Goal: Transaction & Acquisition: Purchase product/service

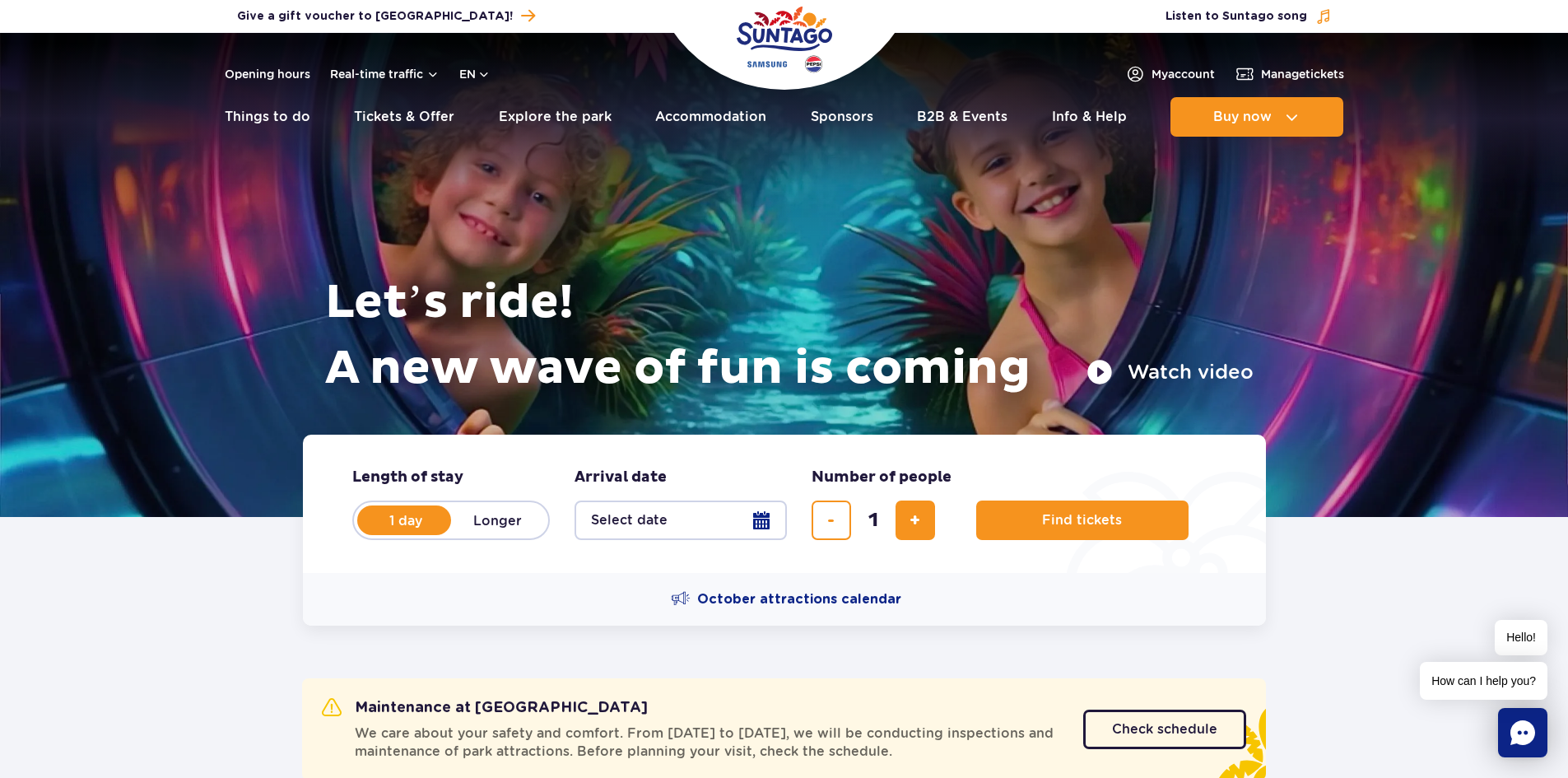
click at [760, 515] on button "Select date" at bounding box center [681, 520] width 213 height 39
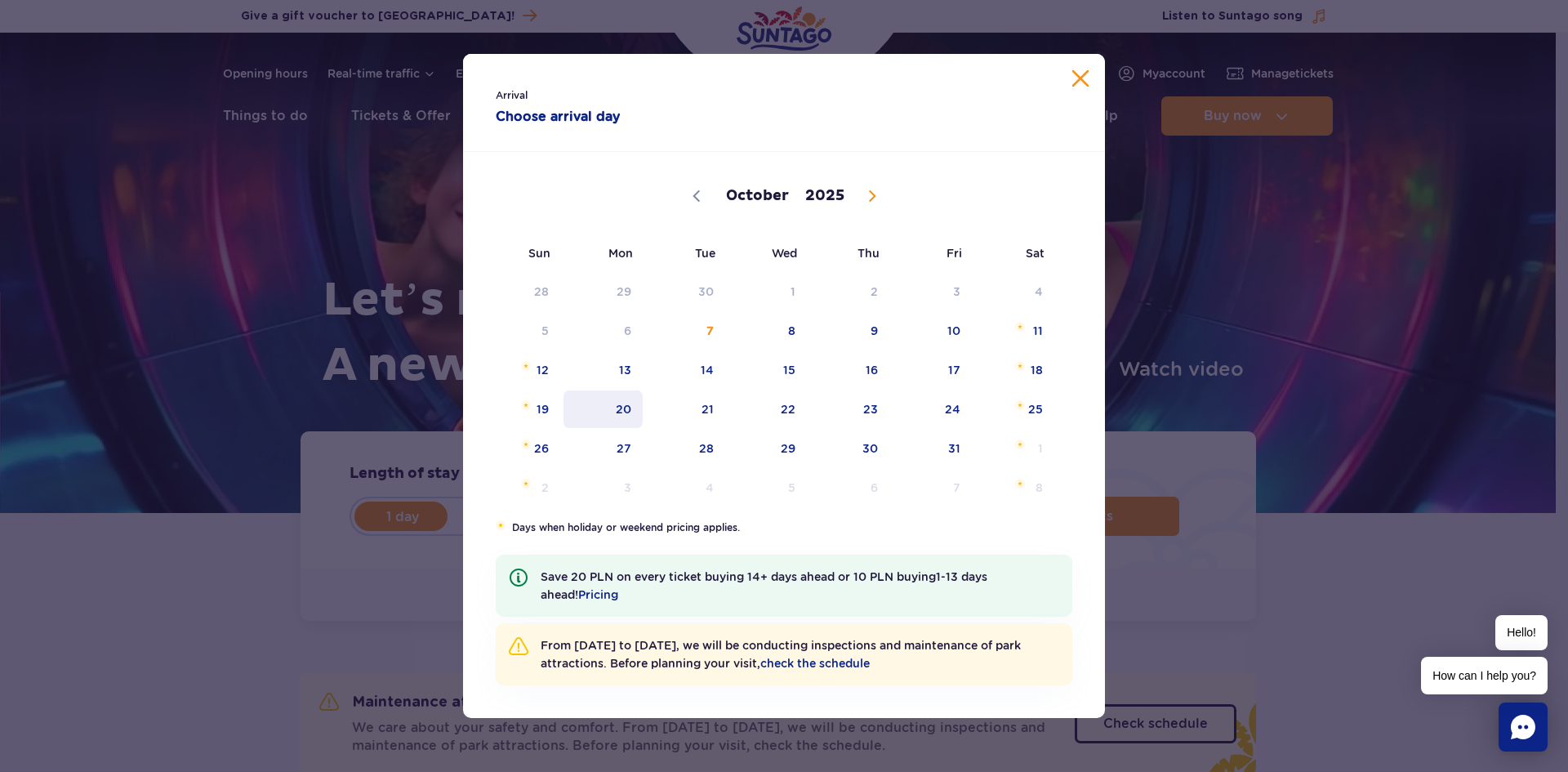
click at [633, 403] on span "20" at bounding box center [603, 409] width 82 height 37
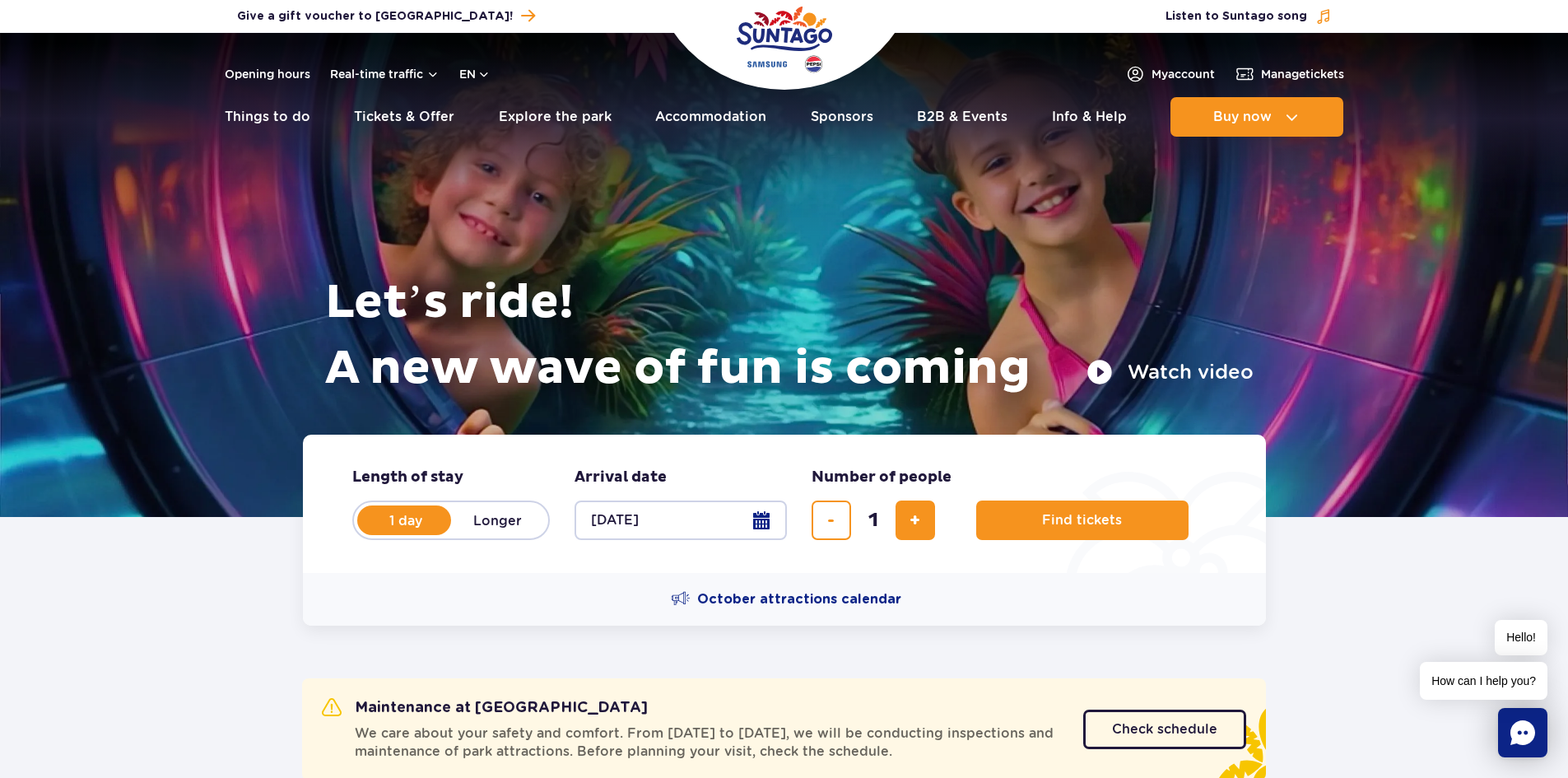
click at [775, 517] on button "20.10.25" at bounding box center [681, 520] width 213 height 39
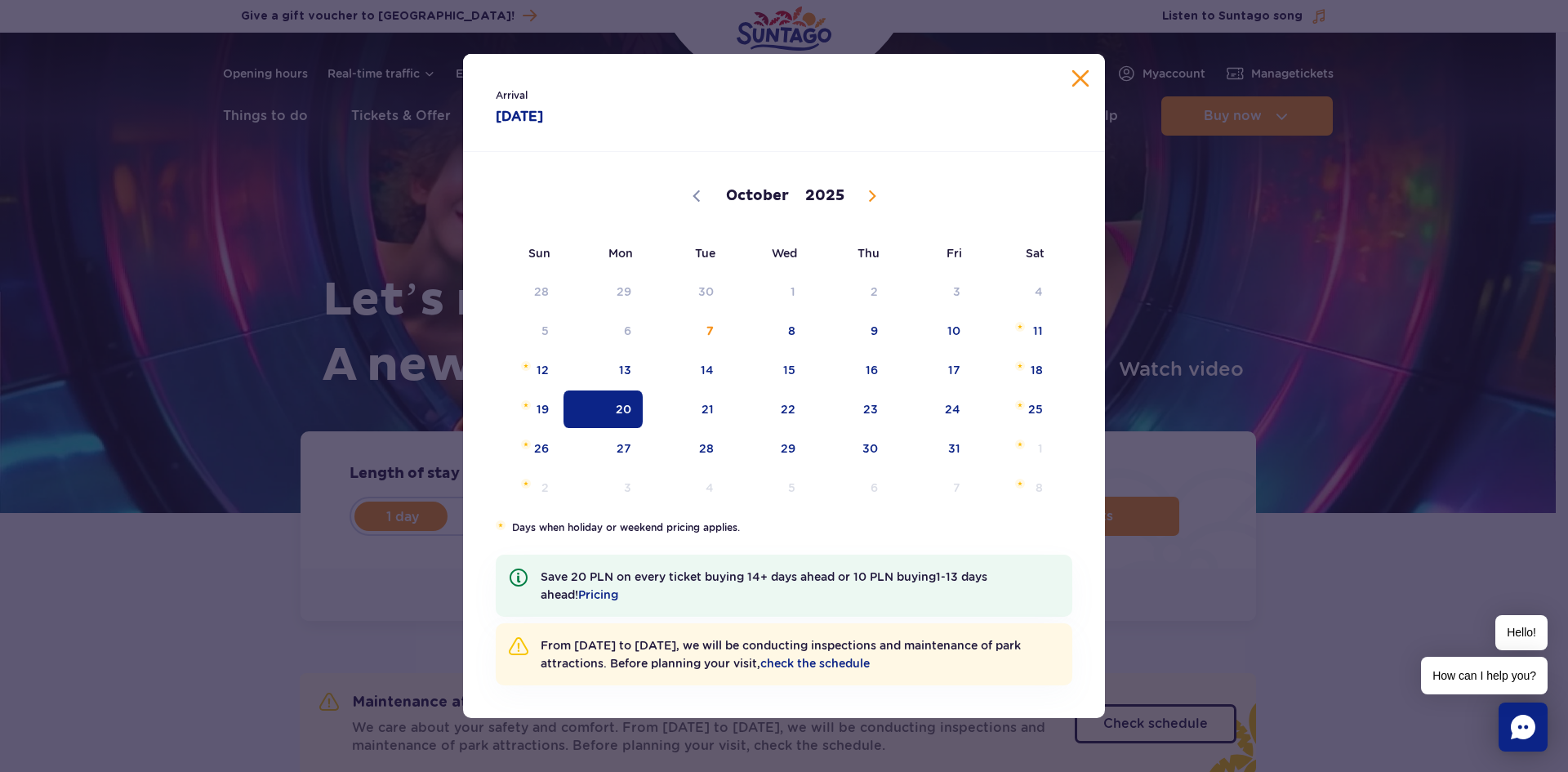
click at [1074, 85] on button "Close calendar" at bounding box center [1080, 78] width 16 height 16
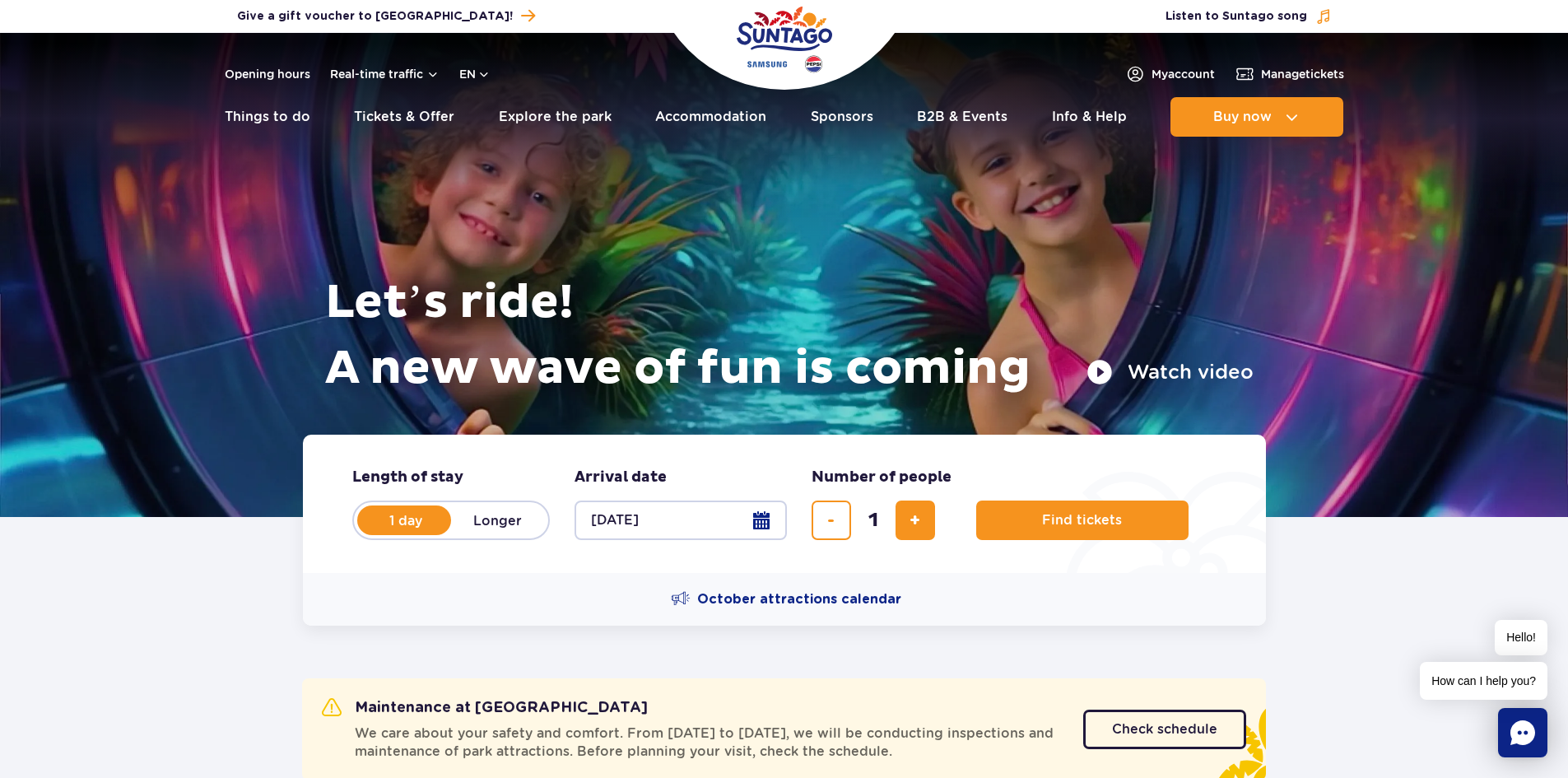
click at [491, 513] on label "Longer" at bounding box center [498, 520] width 94 height 35
click at [469, 534] on input "Longer" at bounding box center [460, 536] width 18 height 4
radio input "false"
radio input "true"
click at [407, 519] on label "1 day" at bounding box center [406, 520] width 94 height 35
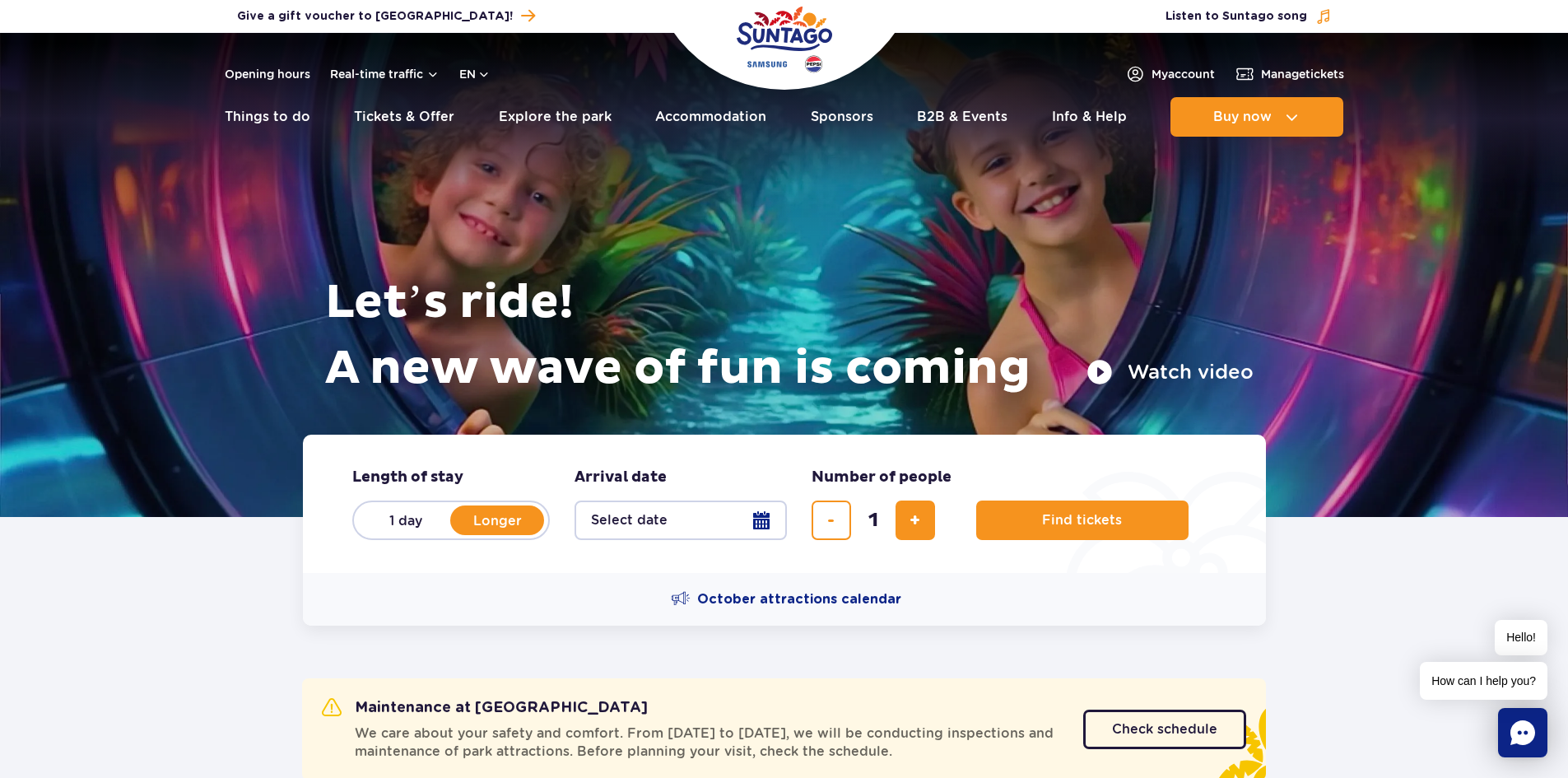
click at [377, 534] on input "1 day" at bounding box center [368, 536] width 18 height 4
radio input "true"
click at [761, 514] on button "Select date" at bounding box center [681, 520] width 213 height 39
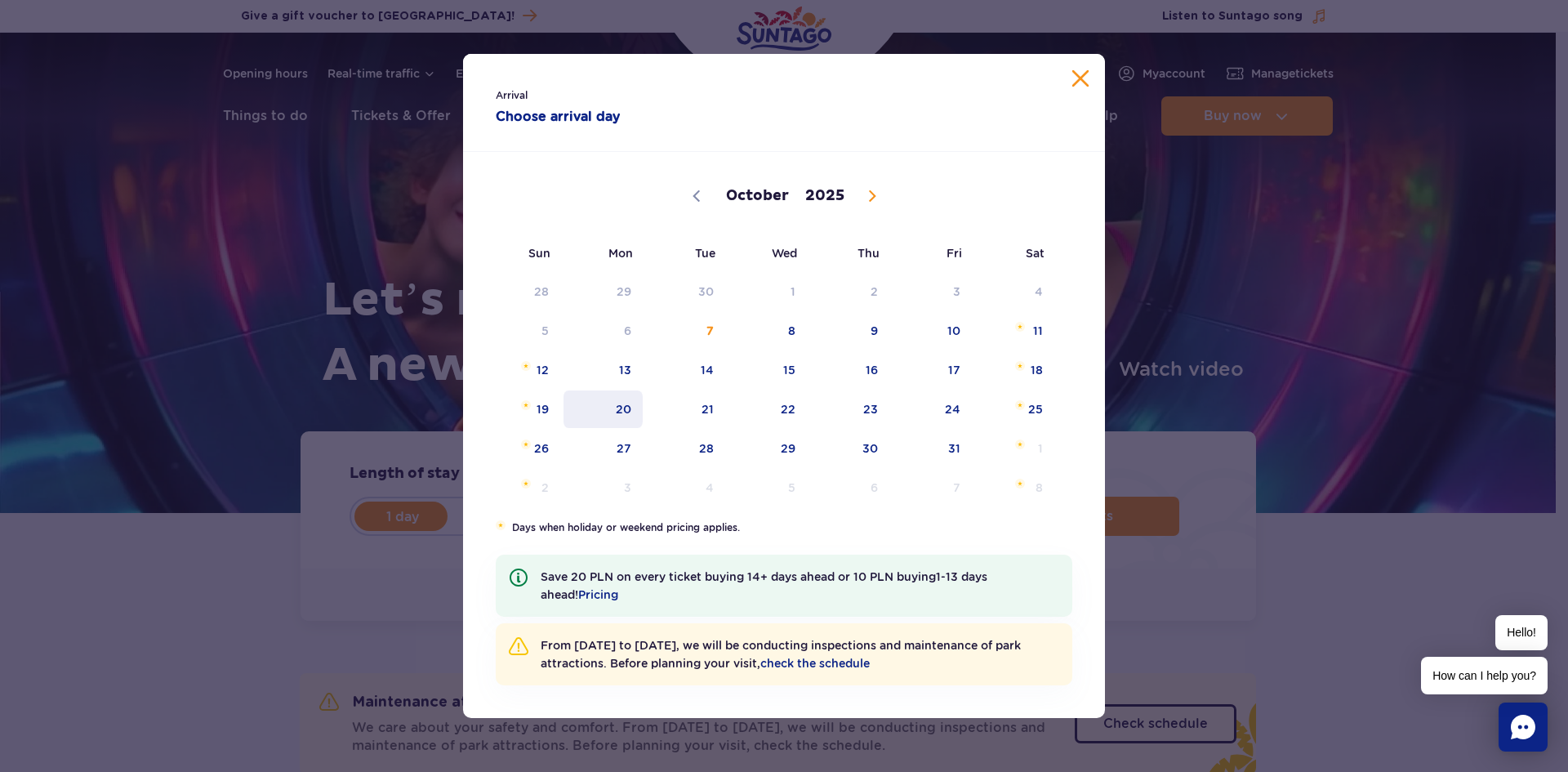
click at [634, 413] on span "20" at bounding box center [603, 409] width 82 height 37
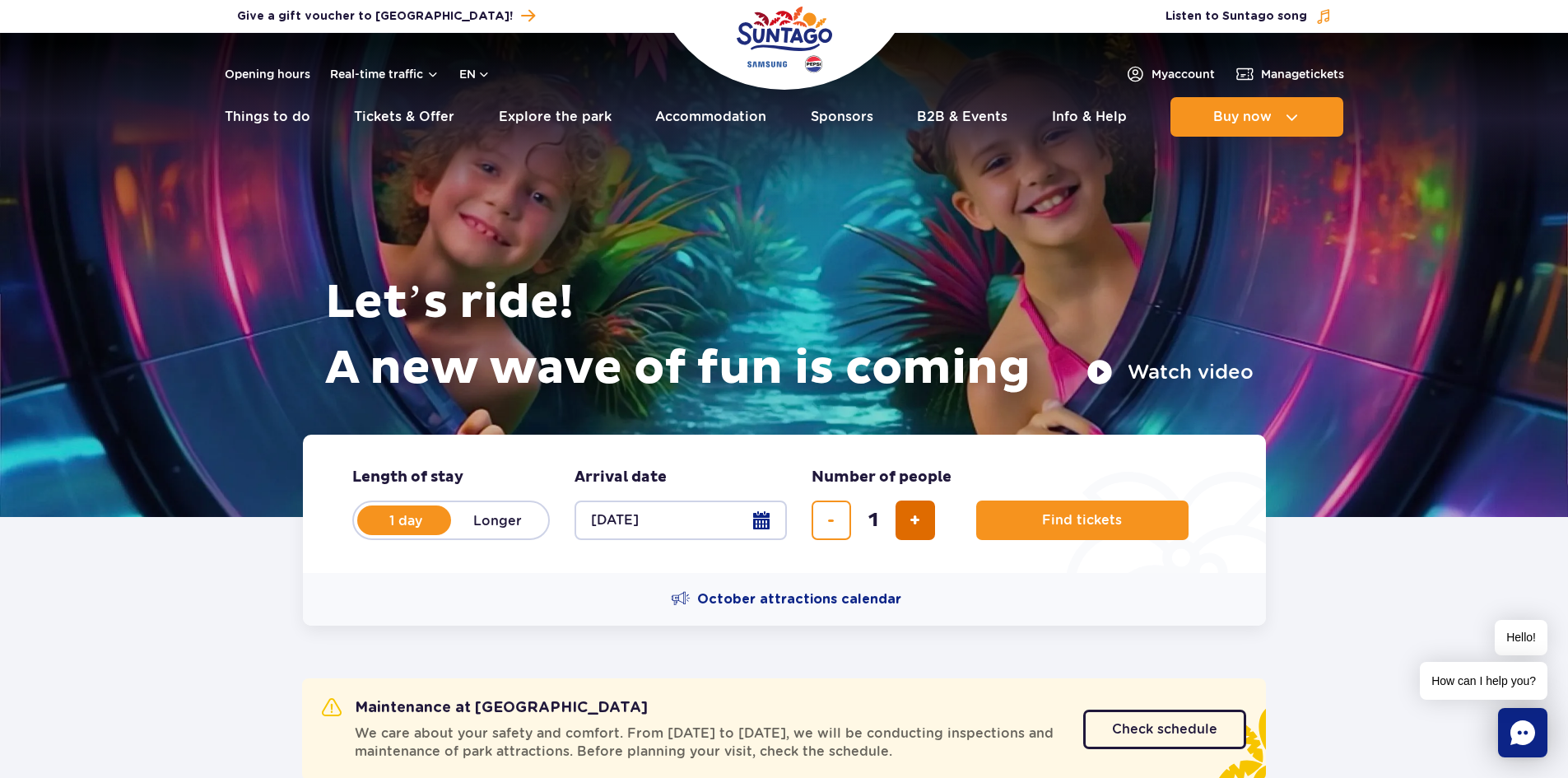
click at [915, 520] on span "add ticket" at bounding box center [915, 520] width 11 height 0
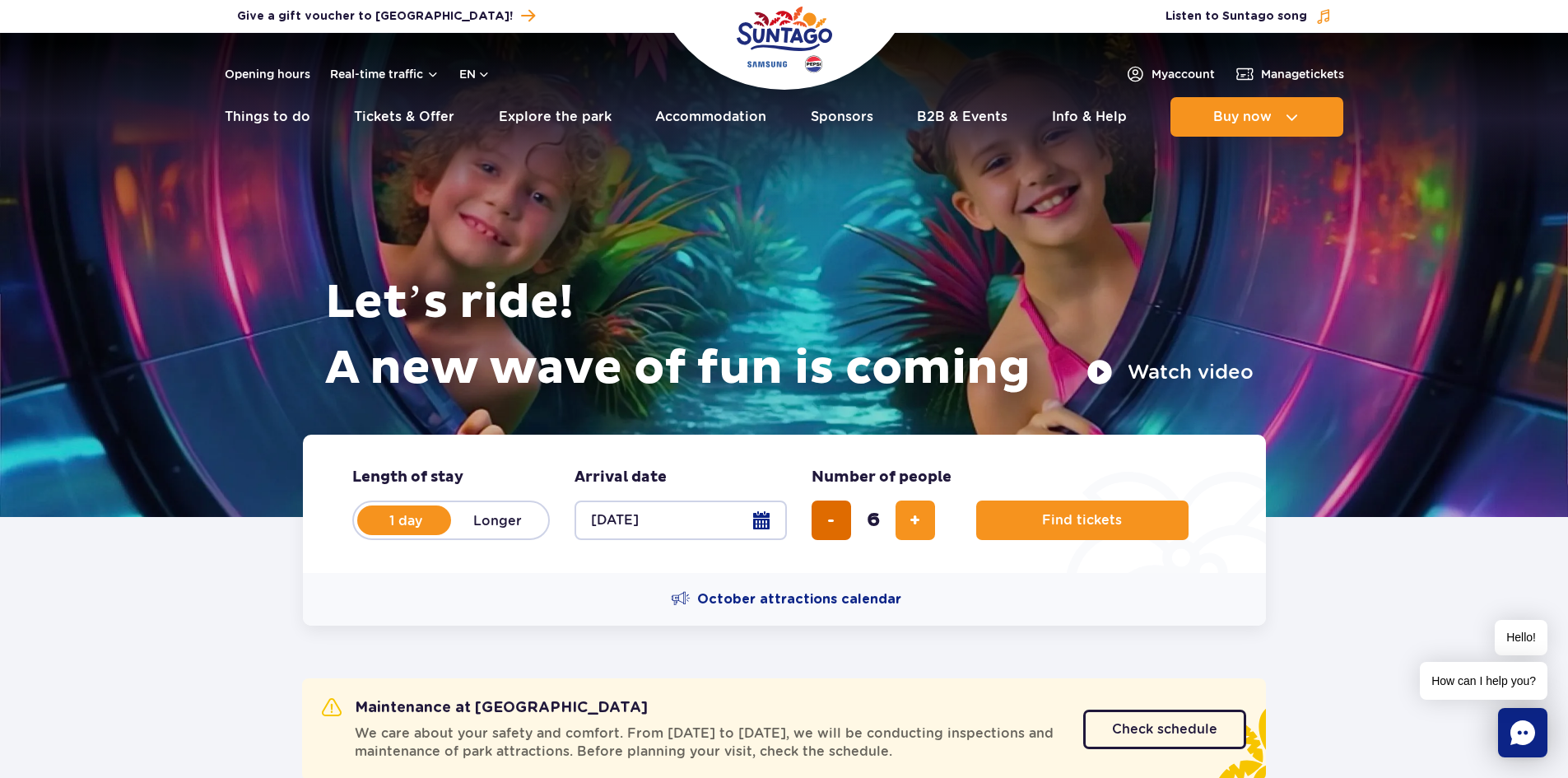
click at [834, 520] on span "remove ticket" at bounding box center [831, 520] width 7 height 0
type input "5"
click at [1028, 529] on button "Find tickets" at bounding box center [1083, 520] width 213 height 39
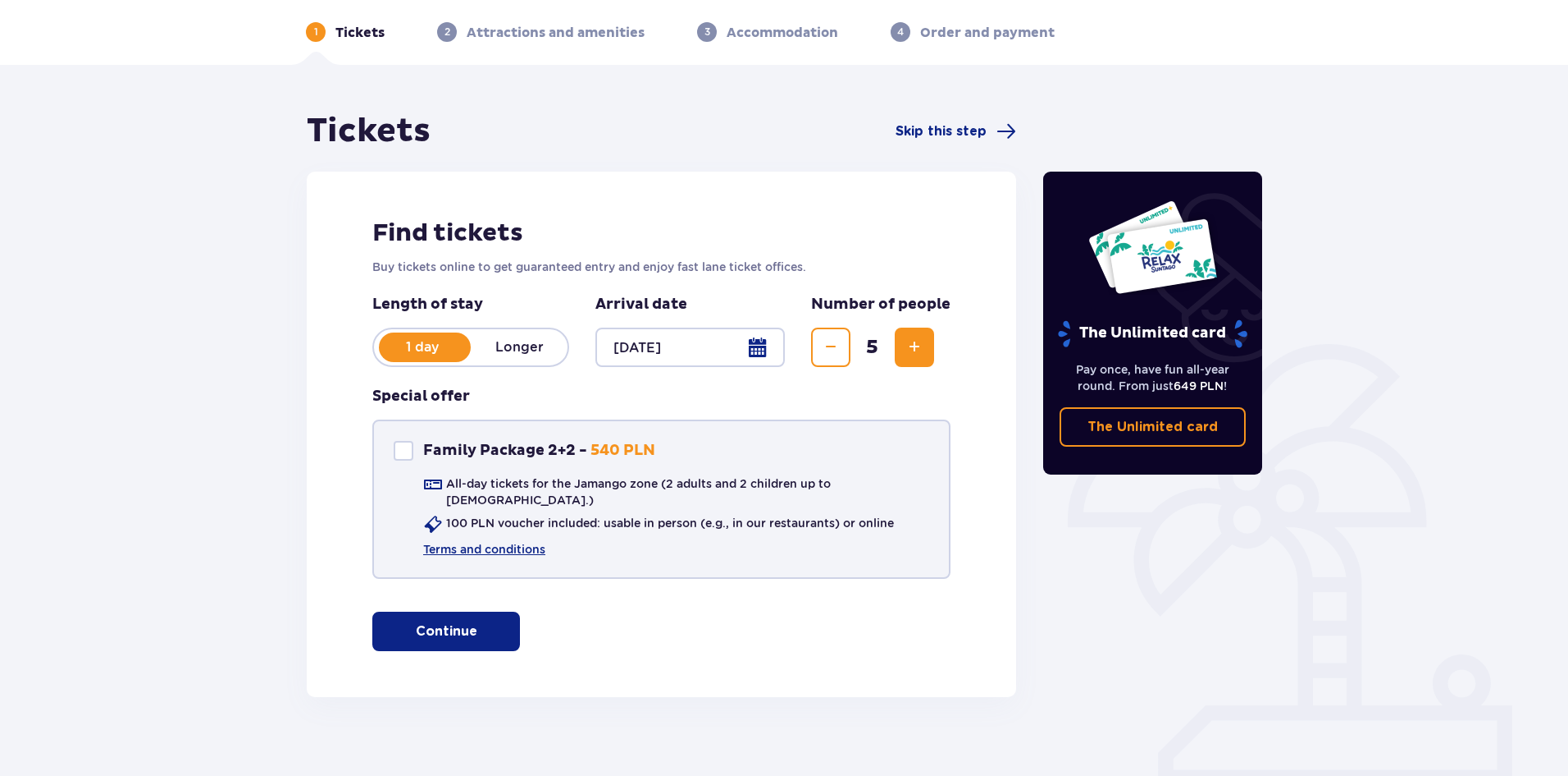
scroll to position [69, 0]
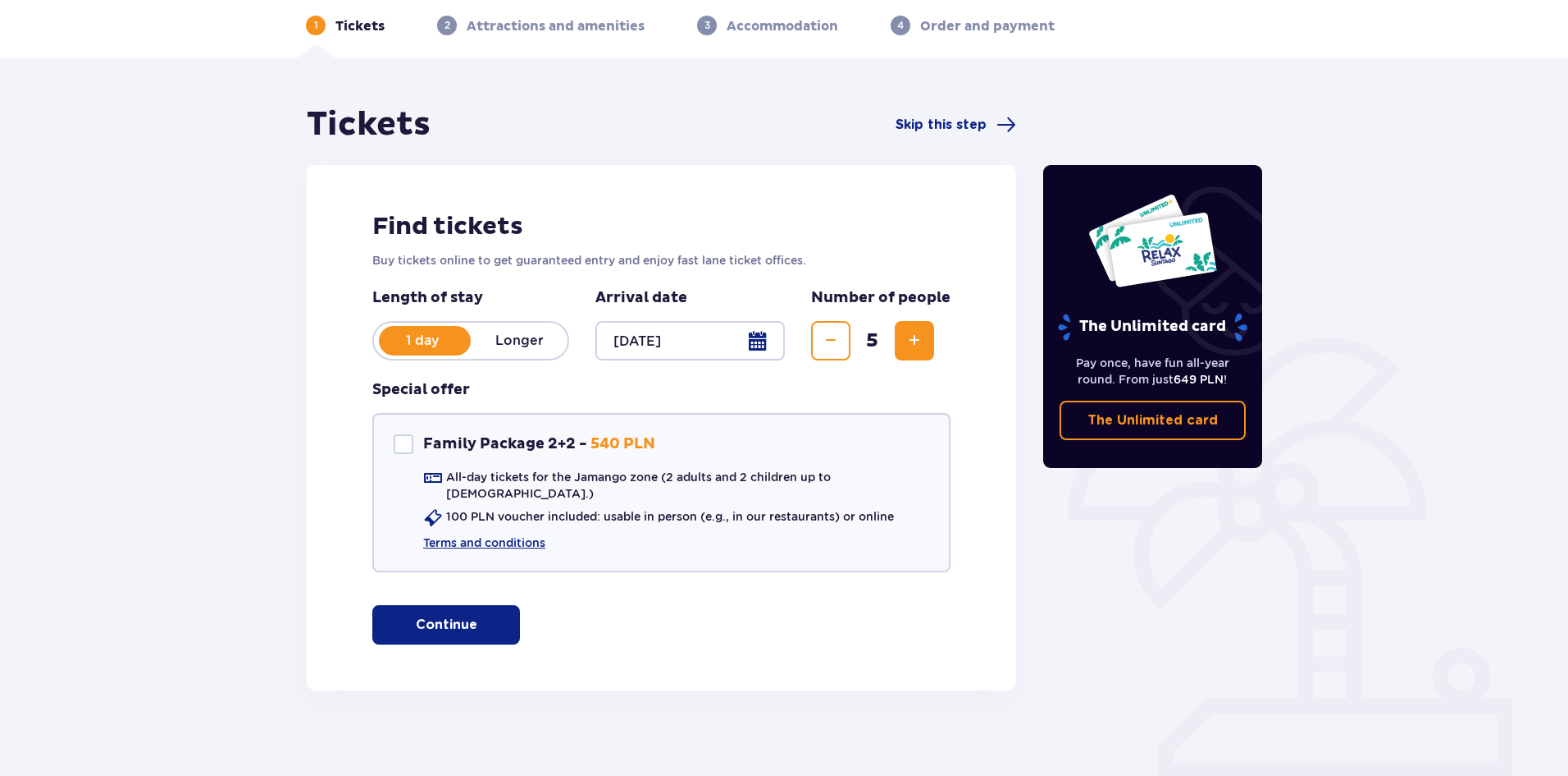
click at [479, 615] on span "button" at bounding box center [481, 625] width 20 height 20
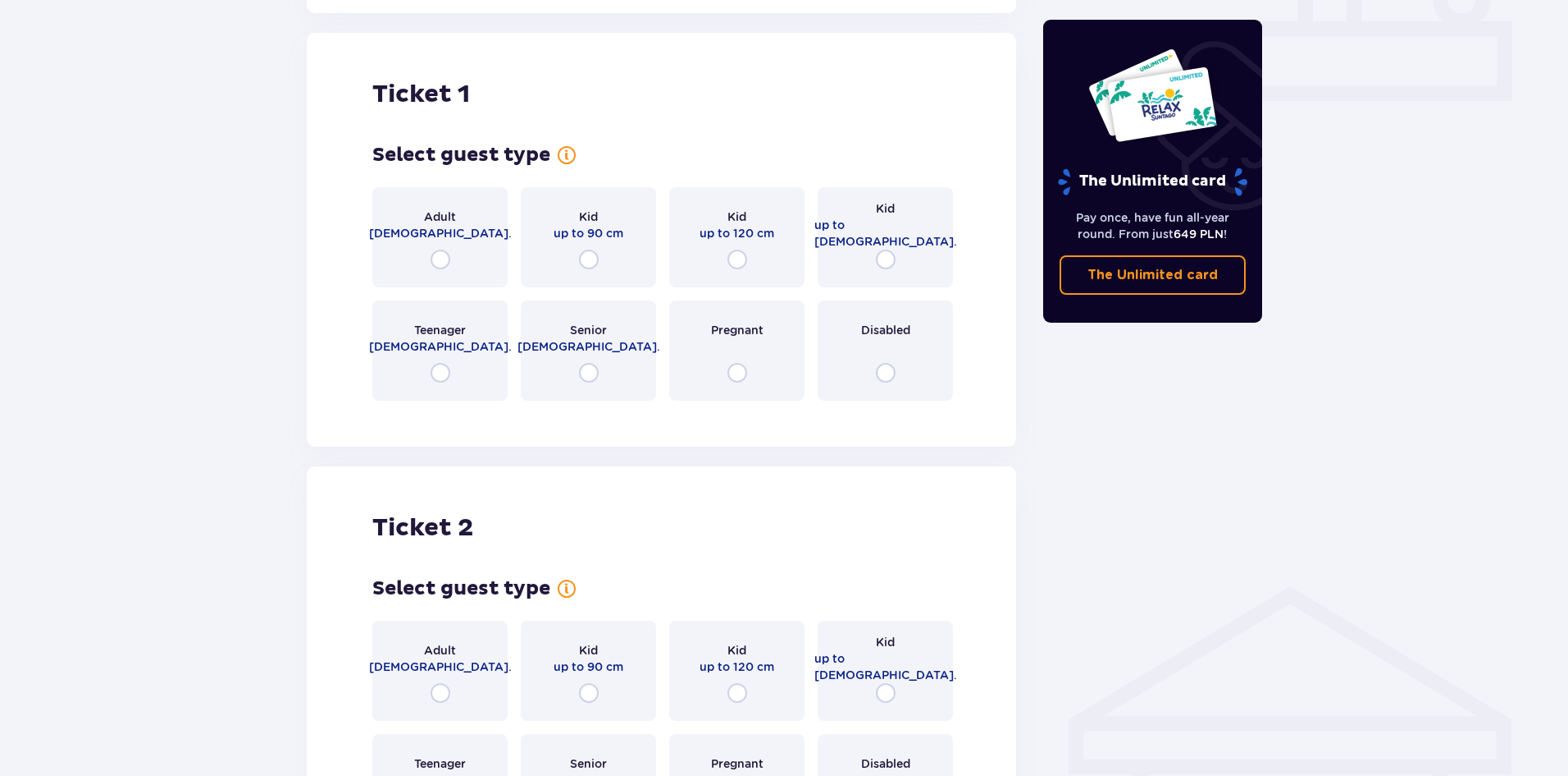
scroll to position [665, 0]
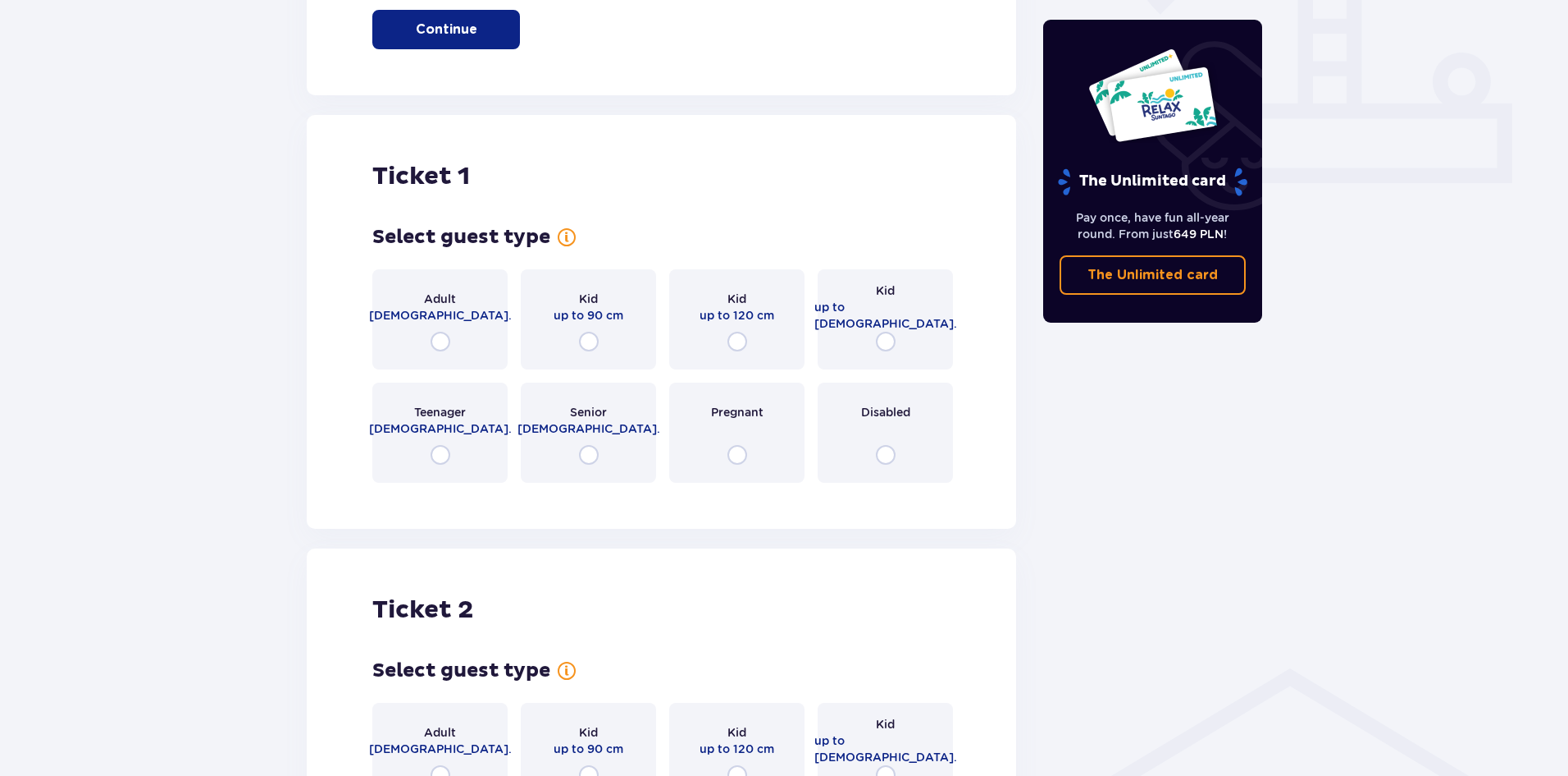
drag, startPoint x: 448, startPoint y: 323, endPoint x: 480, endPoint y: 426, distance: 107.9
click at [483, 423] on div "Adult 18 - 65 y.o. Kid up to 90 cm Kid up to 120 cm Kid up to 16 y.o. Teenager …" at bounding box center [661, 376] width 578 height 214
click at [458, 437] on div "Teenager 16 - 18 y.o." at bounding box center [440, 432] width 135 height 100
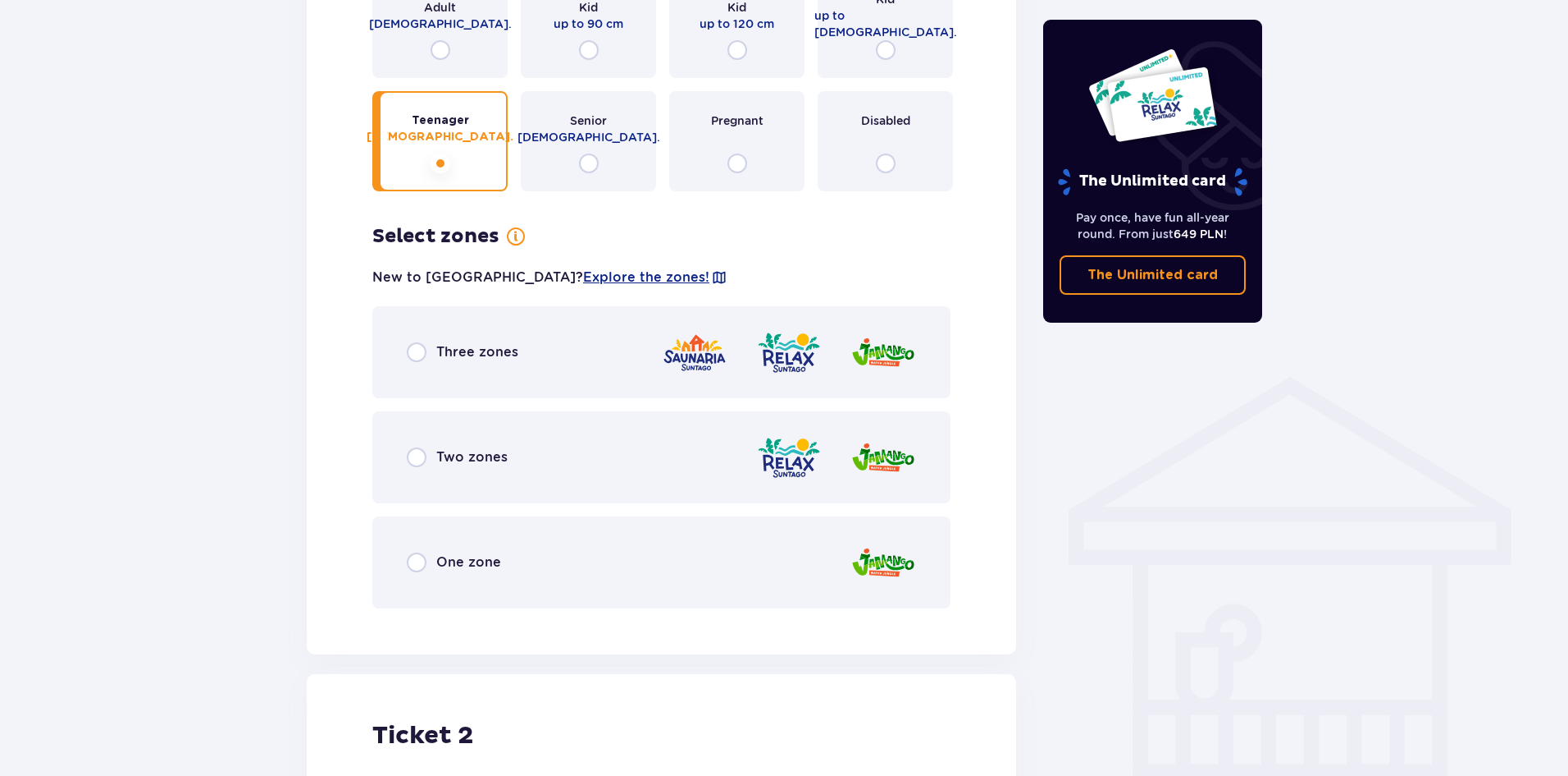
scroll to position [902, 0]
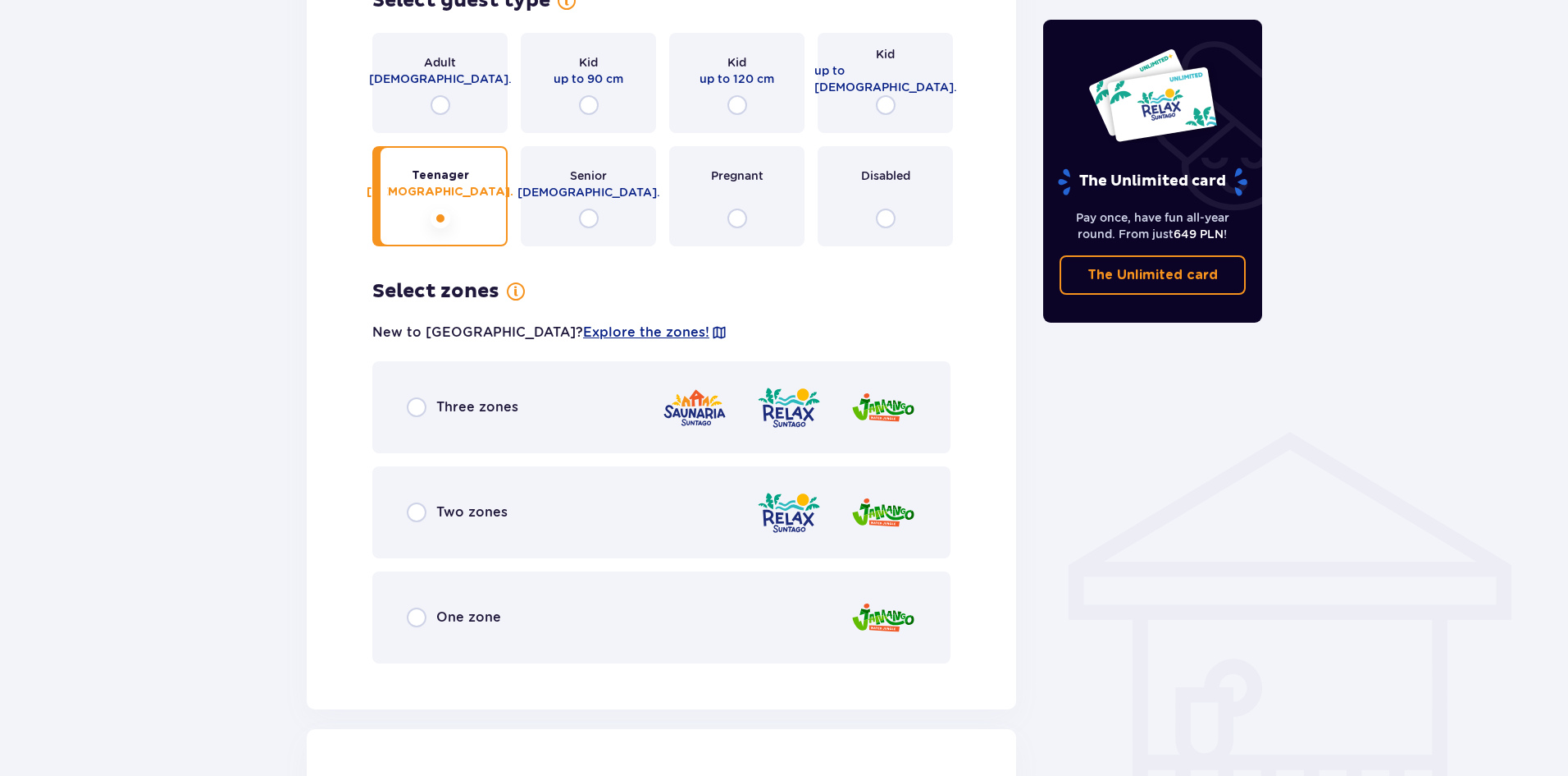
click at [417, 397] on input "radio" at bounding box center [417, 407] width 20 height 20
radio input "true"
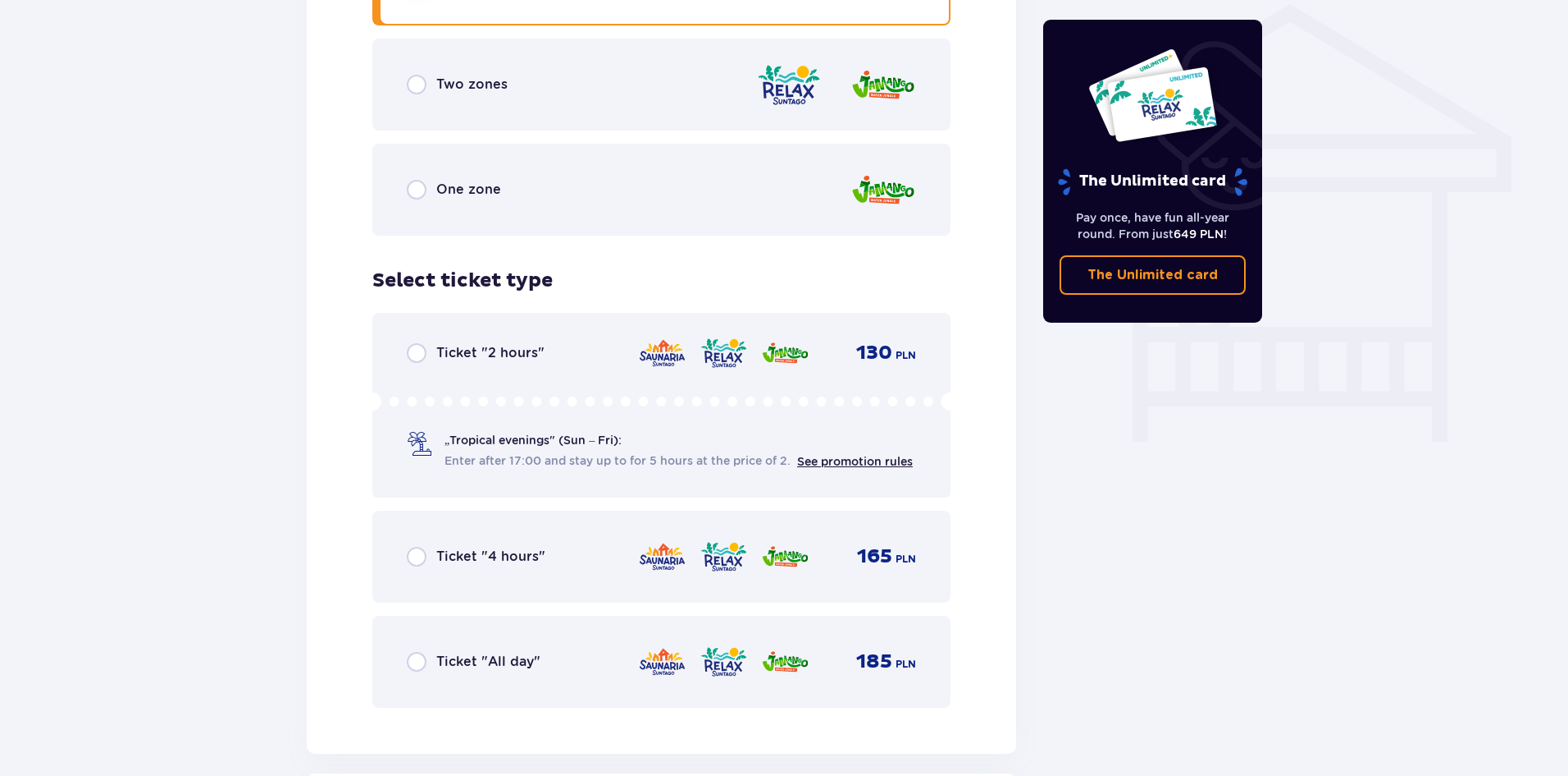
scroll to position [1319, 0]
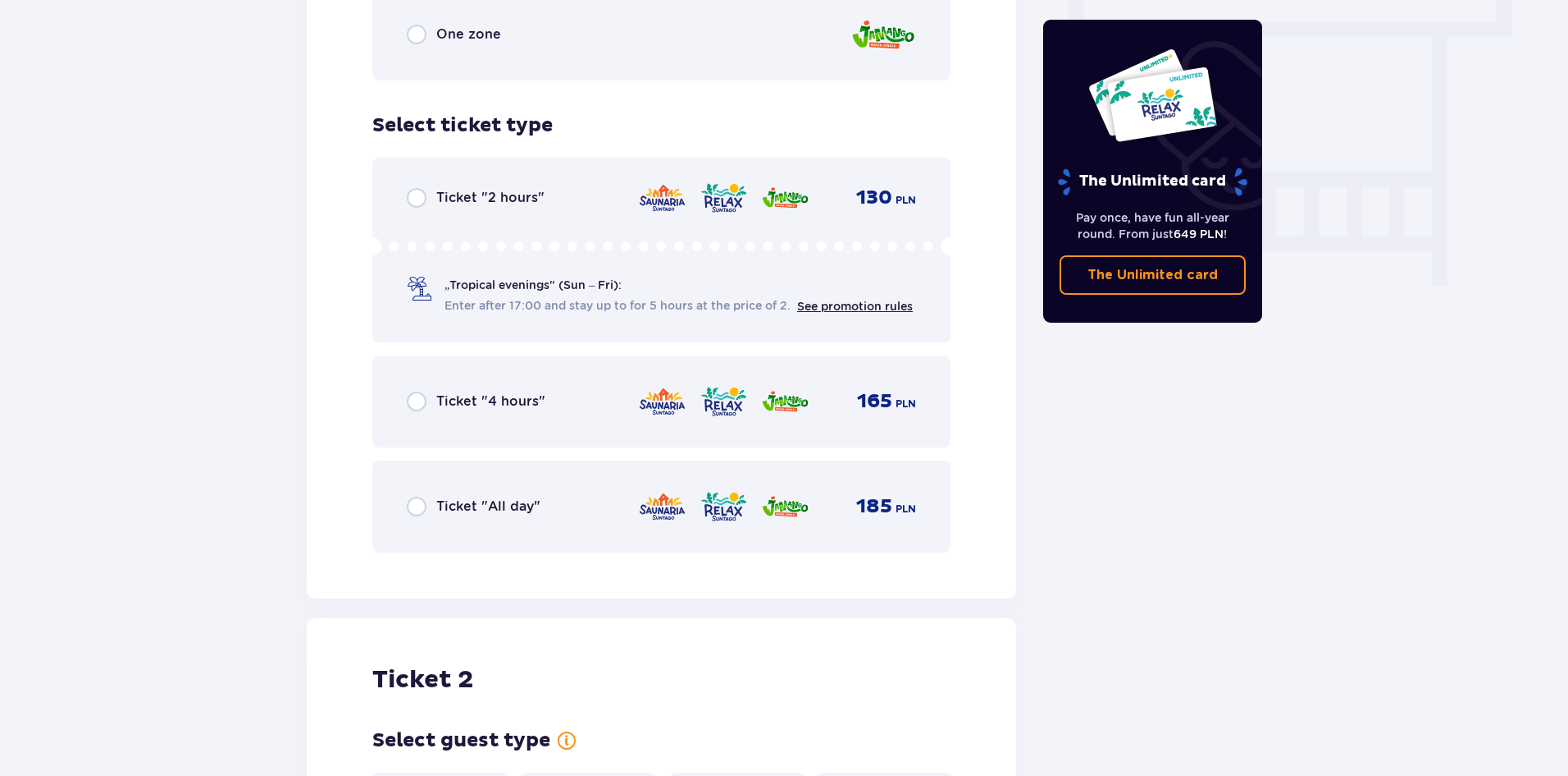
click at [413, 489] on div "Ticket "All day" 185 PLN" at bounding box center [662, 506] width 509 height 35
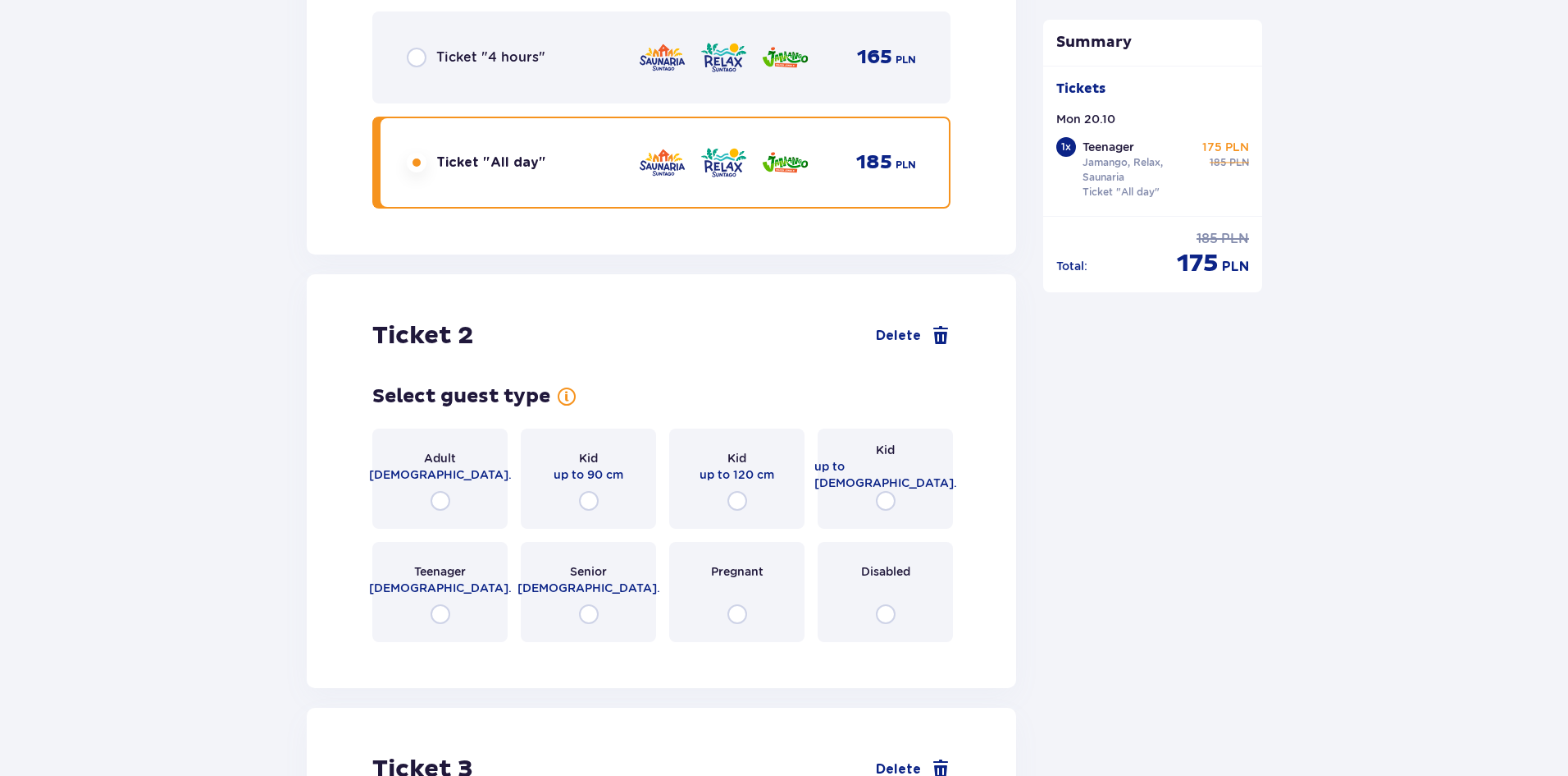
scroll to position [1905, 0]
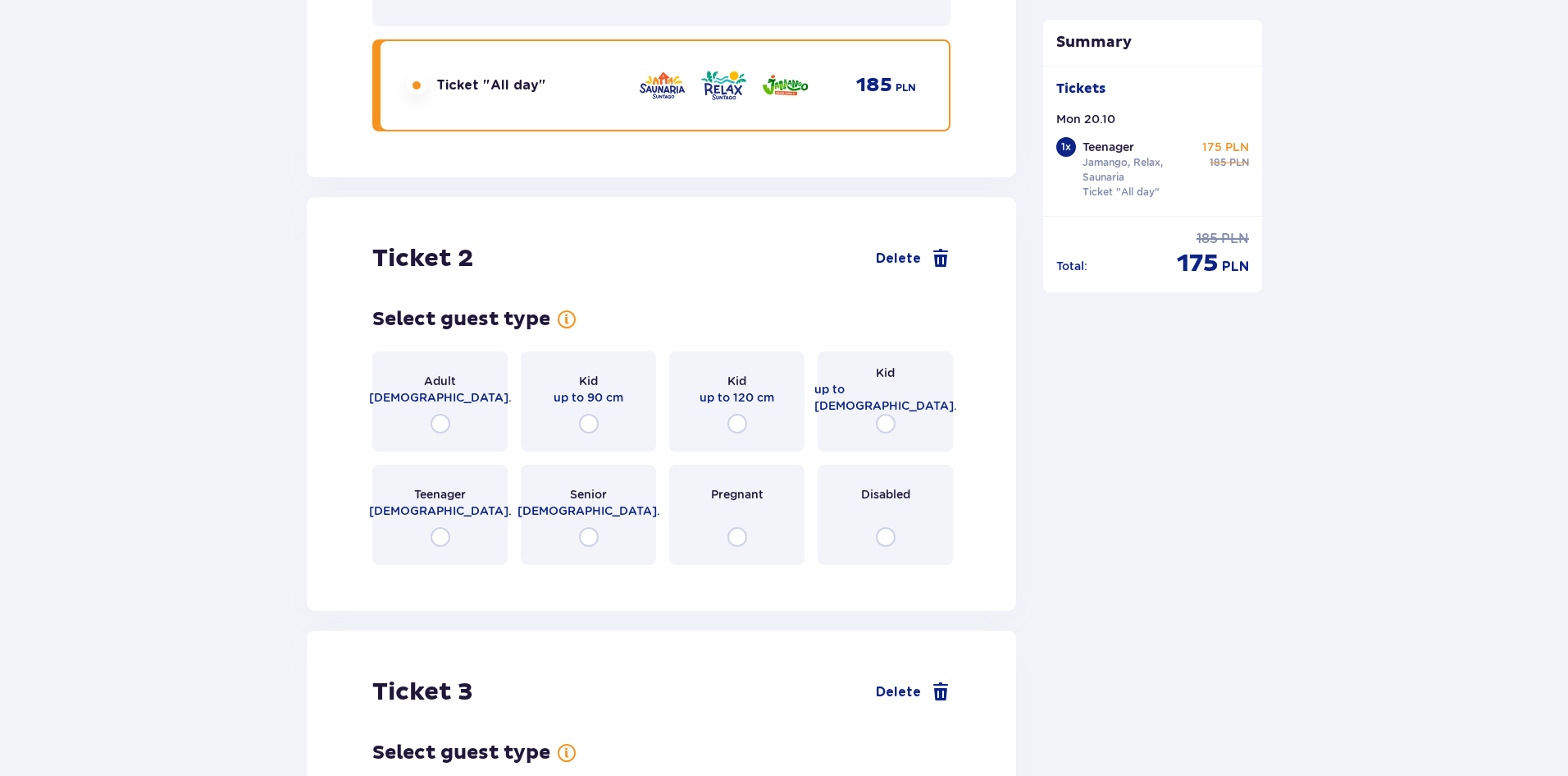
click at [861, 413] on div "Kid up to 16 y.o." at bounding box center [886, 401] width 135 height 100
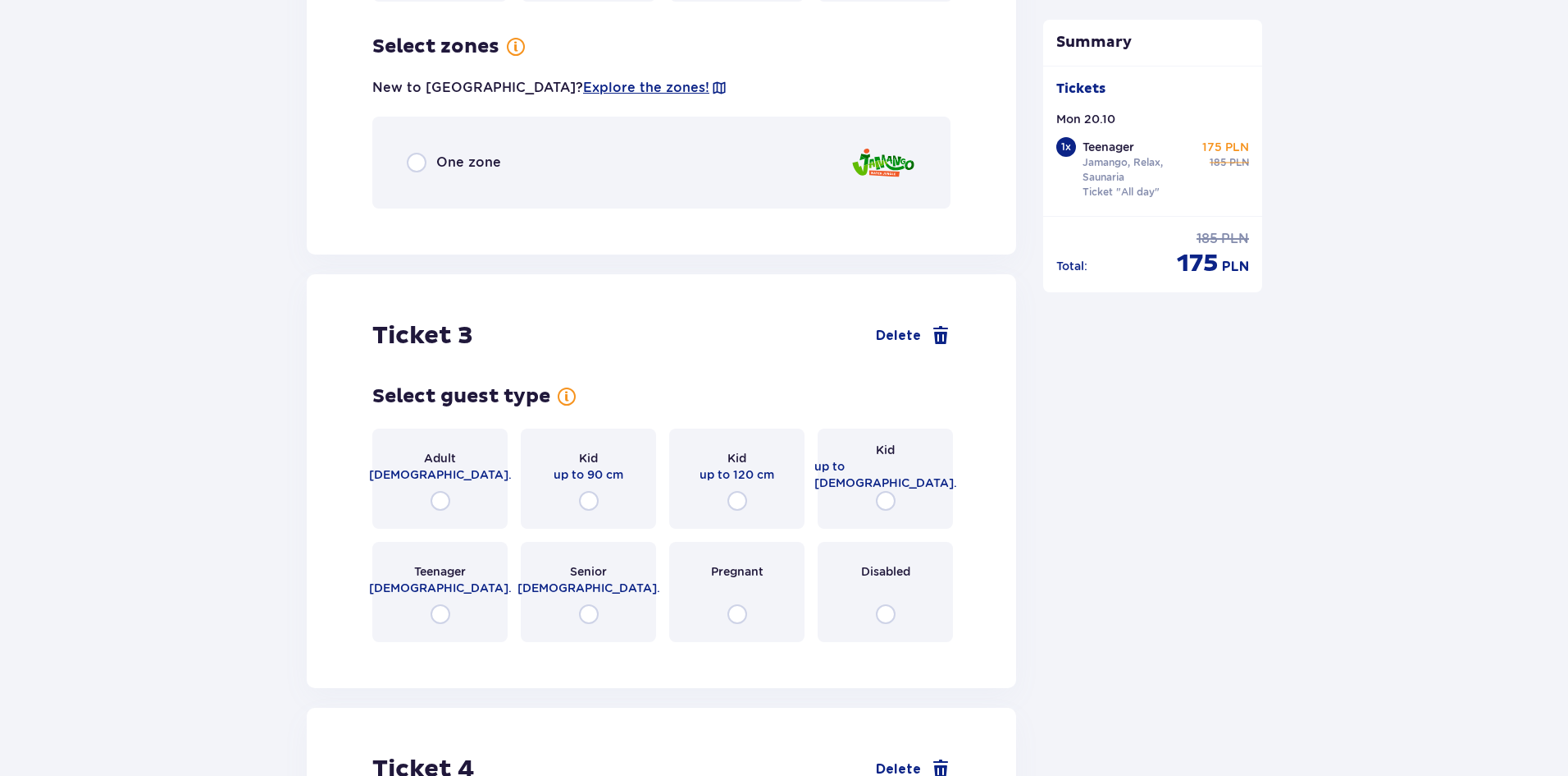
scroll to position [2470, 0]
click at [419, 151] on input "radio" at bounding box center [417, 161] width 20 height 20
radio input "true"
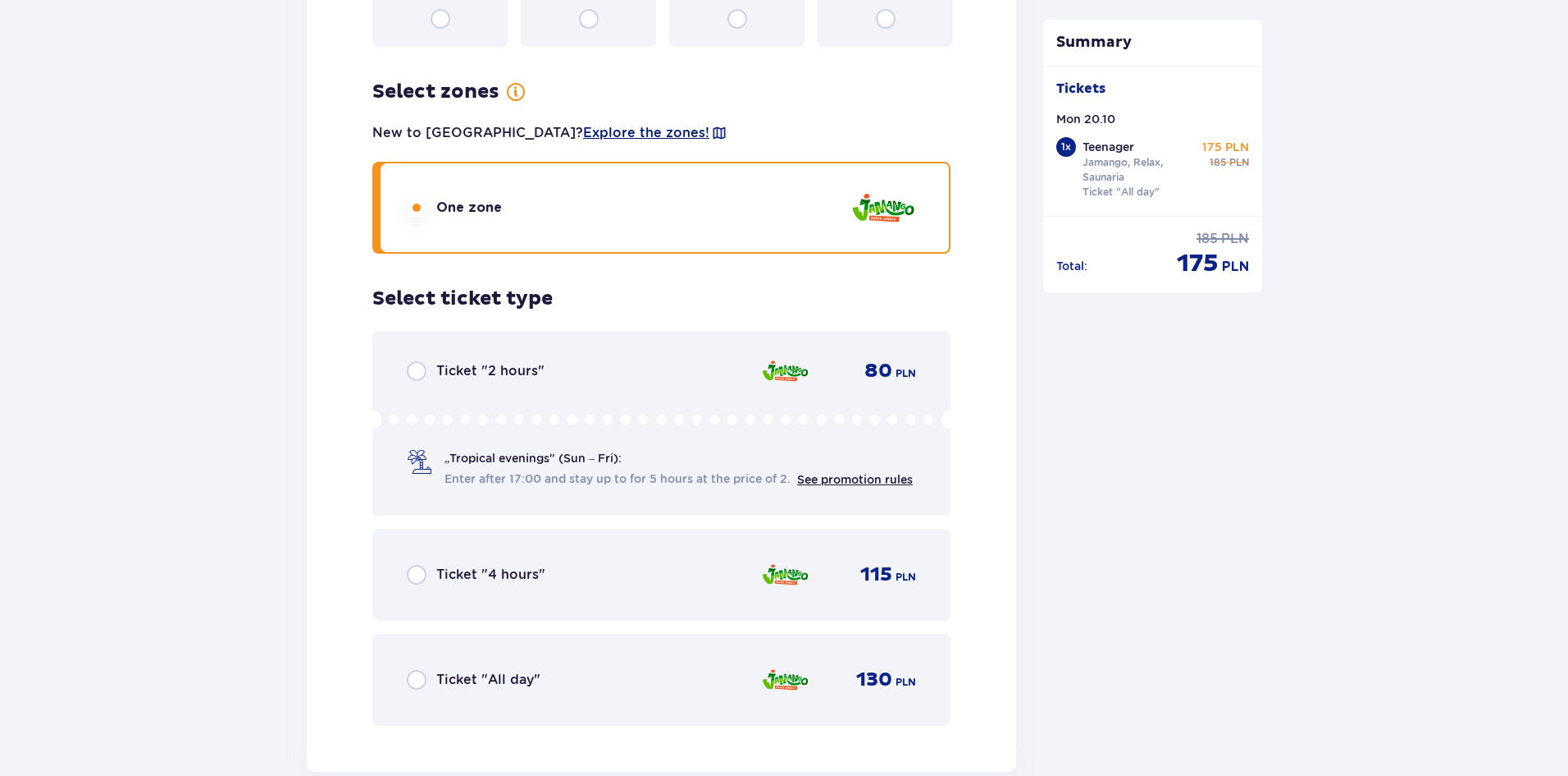
scroll to position [2430, 0]
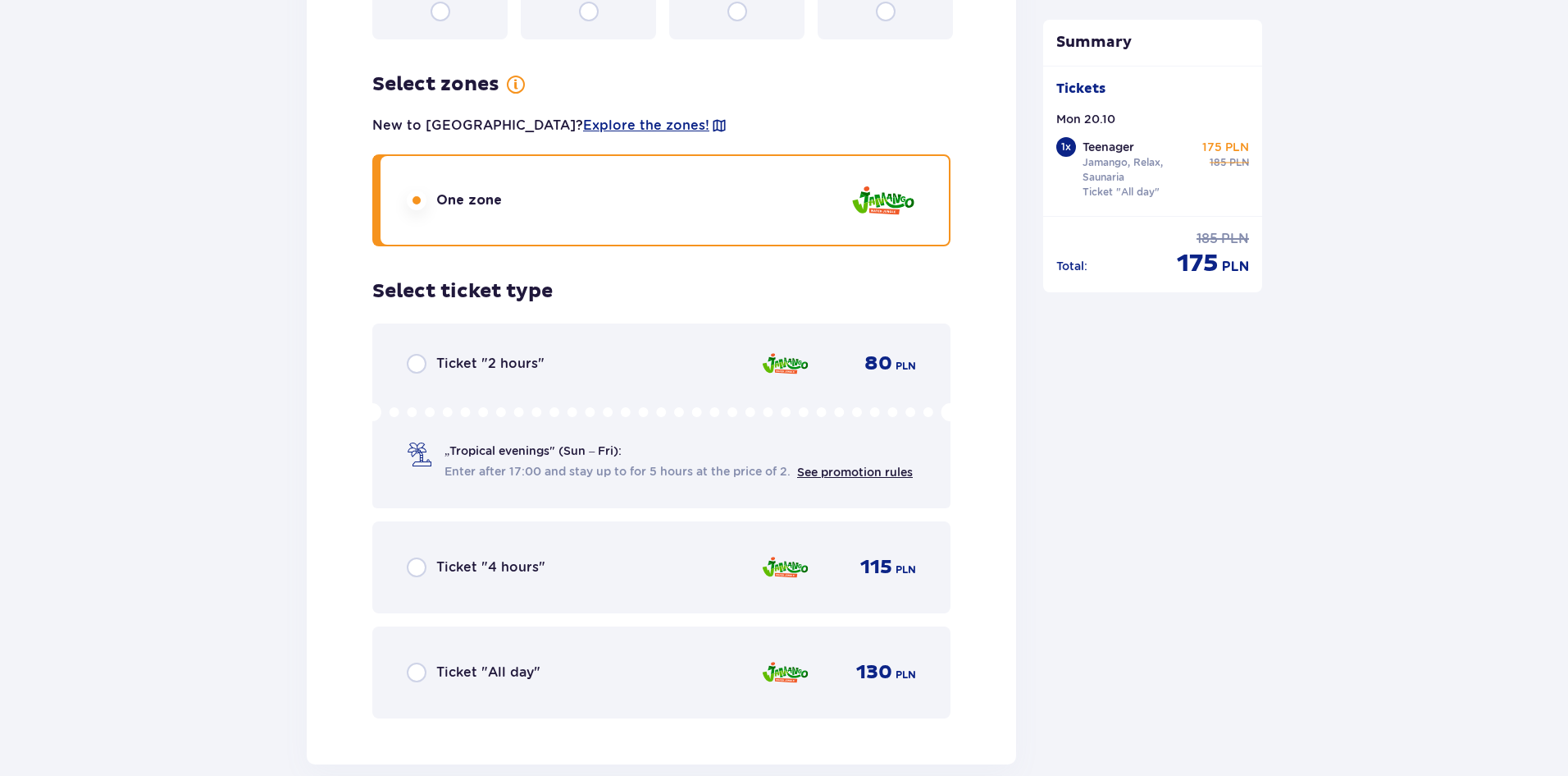
click at [412, 655] on div "Ticket "All day" 130 PLN" at bounding box center [662, 672] width 509 height 35
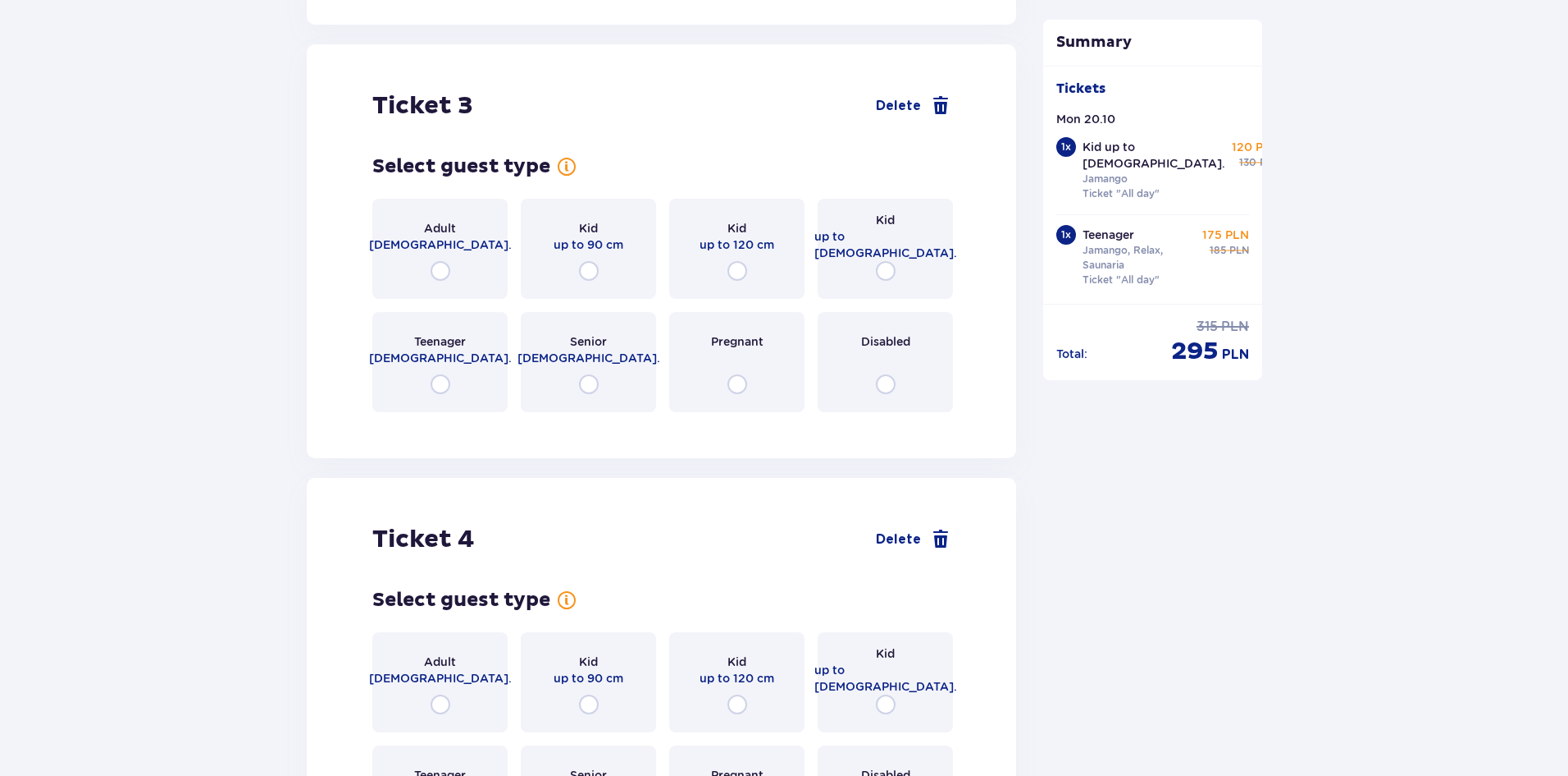
scroll to position [3182, 0]
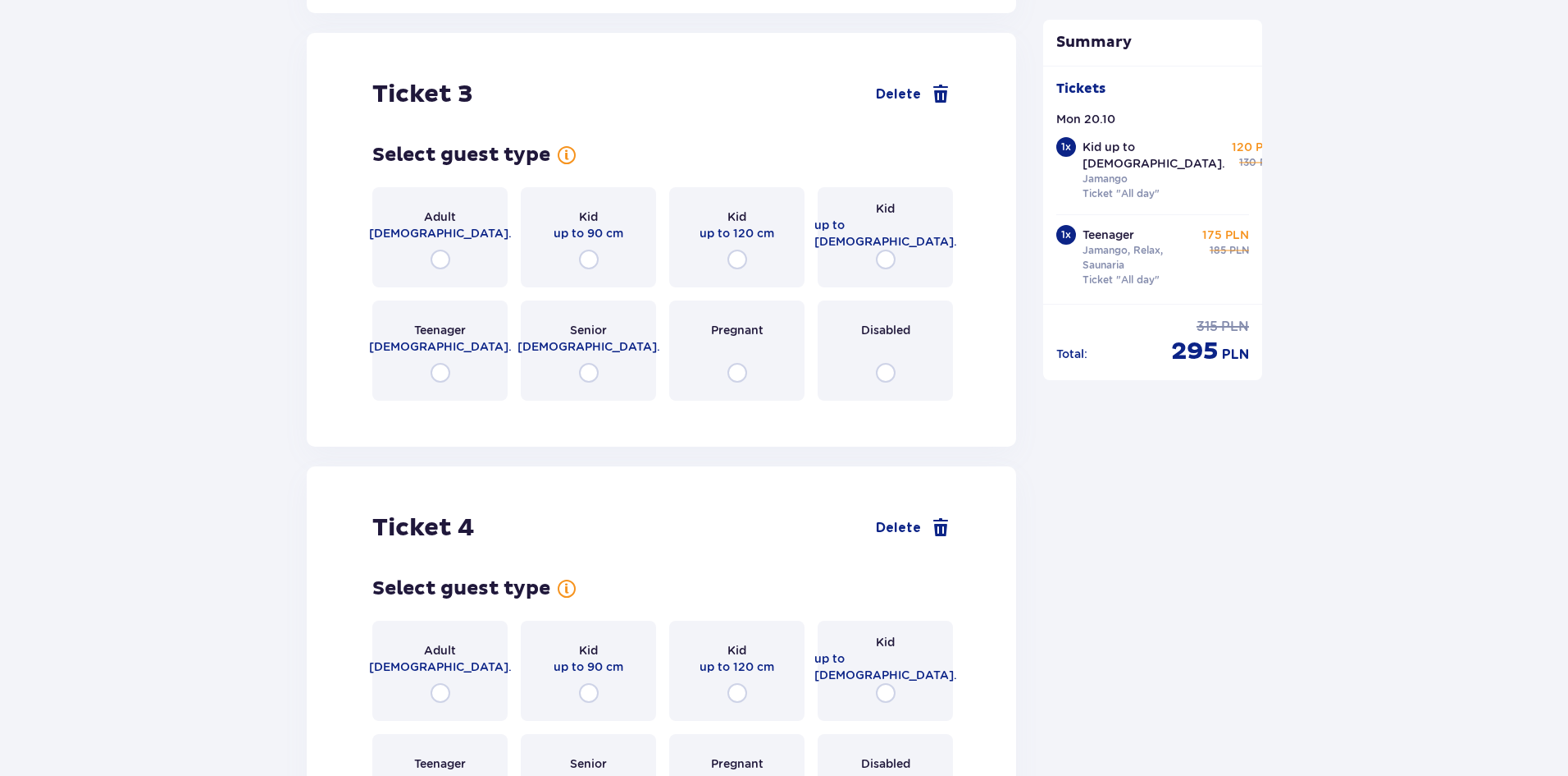
click at [450, 245] on div "Adult 18 - 65 y.o." at bounding box center [440, 237] width 135 height 100
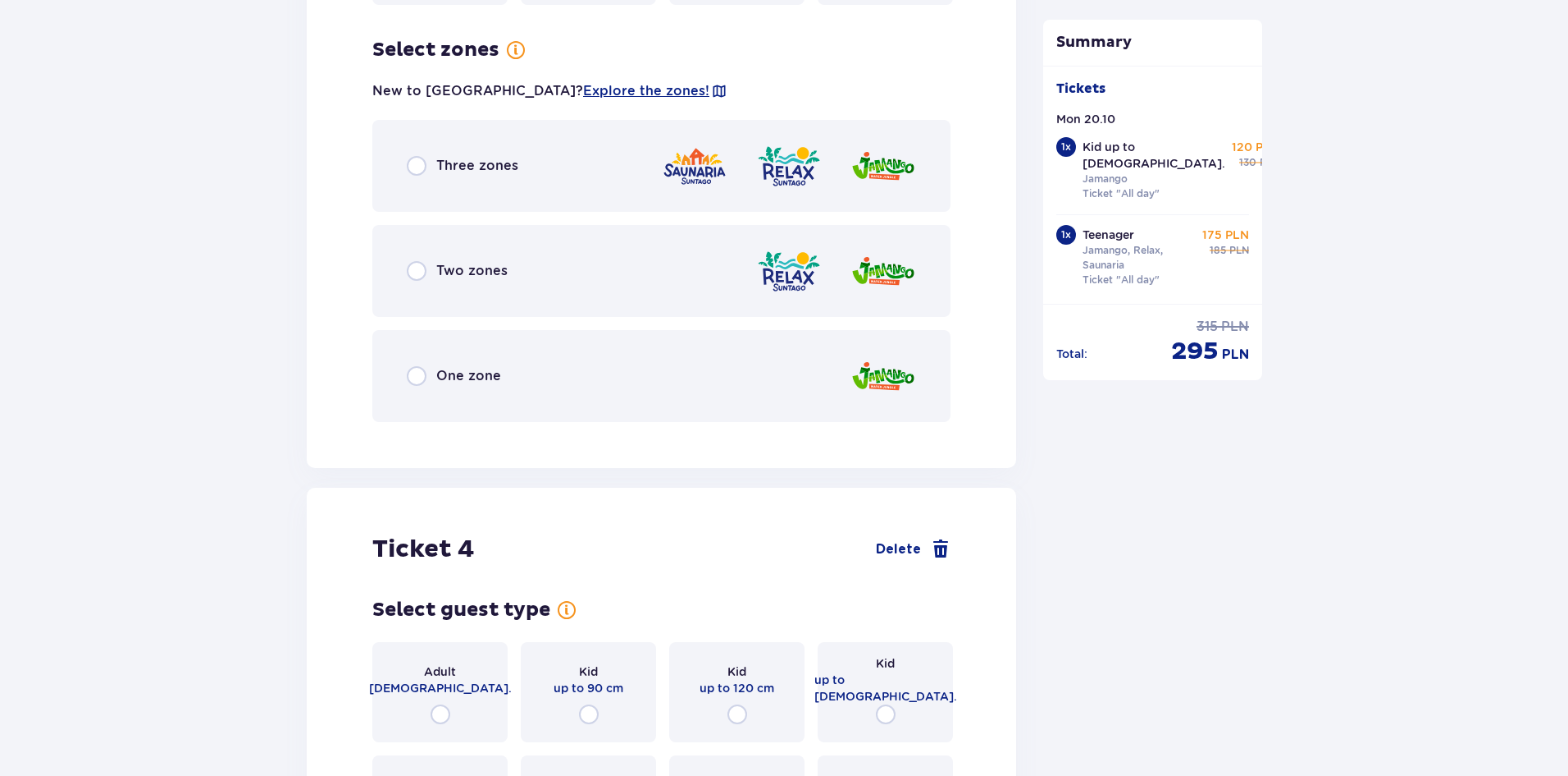
scroll to position [3582, 0]
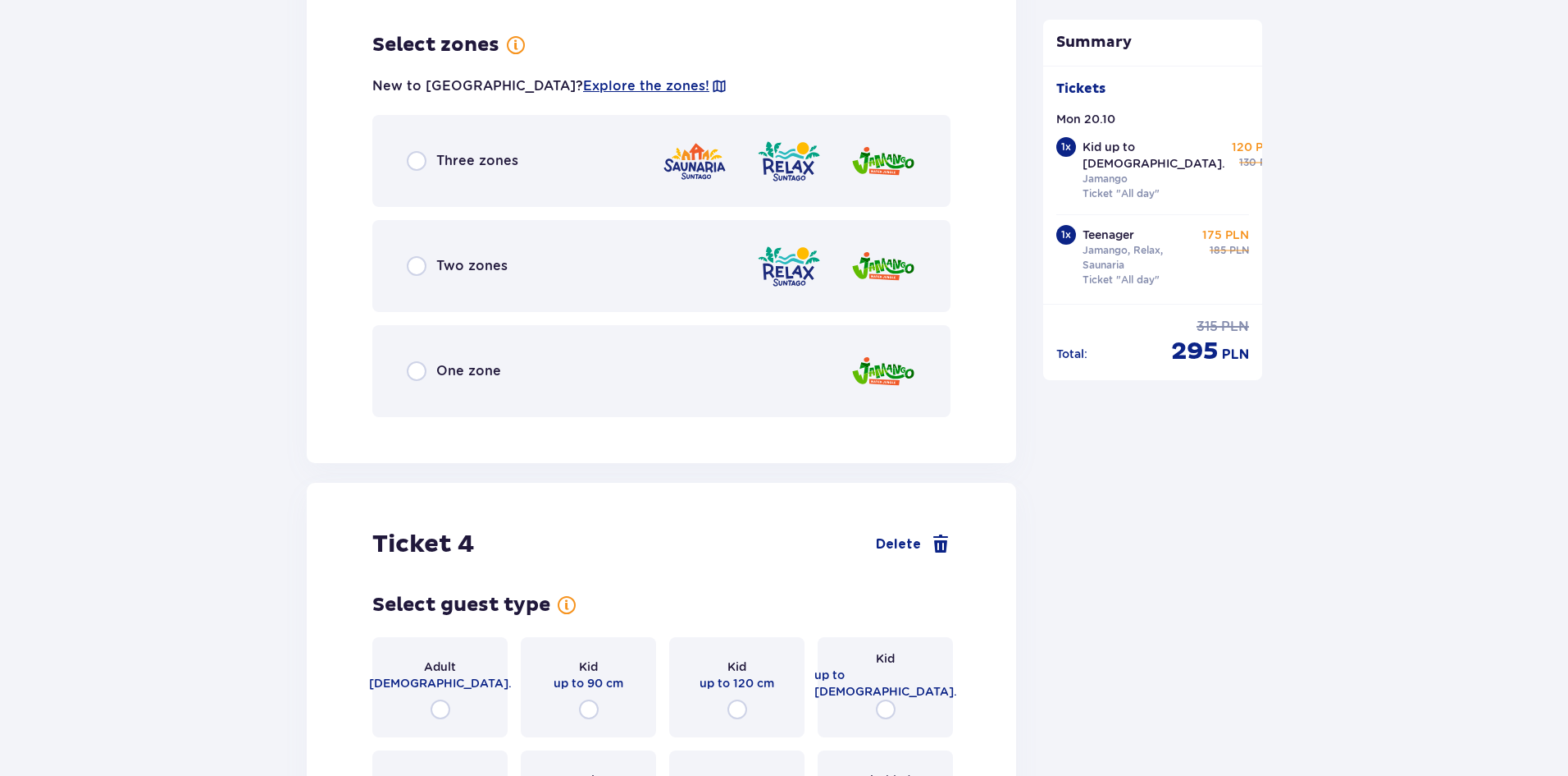
click at [418, 361] on input "radio" at bounding box center [417, 371] width 20 height 20
radio input "true"
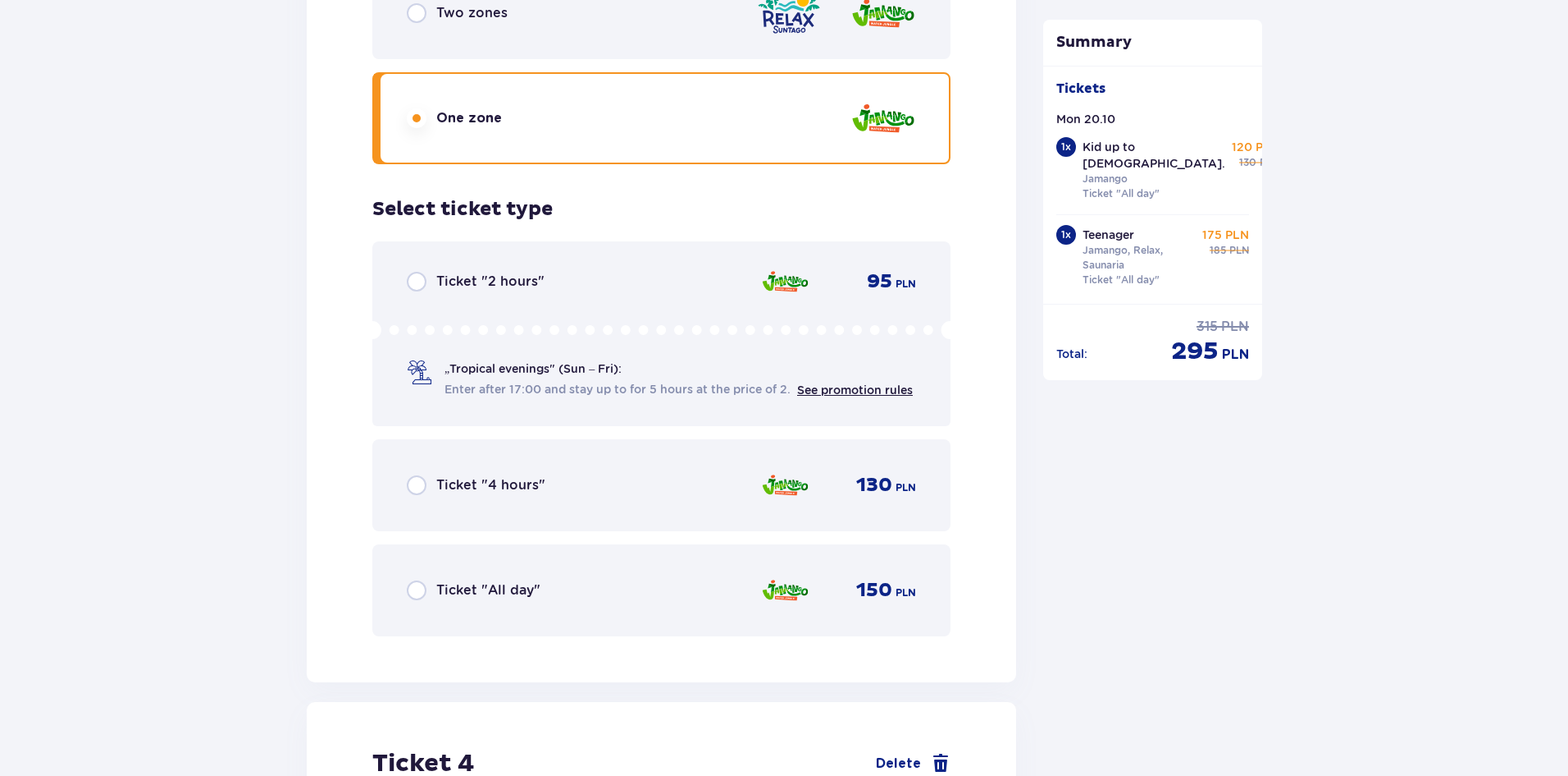
click at [406, 569] on div "Ticket "All day" 150 PLN" at bounding box center [661, 590] width 578 height 92
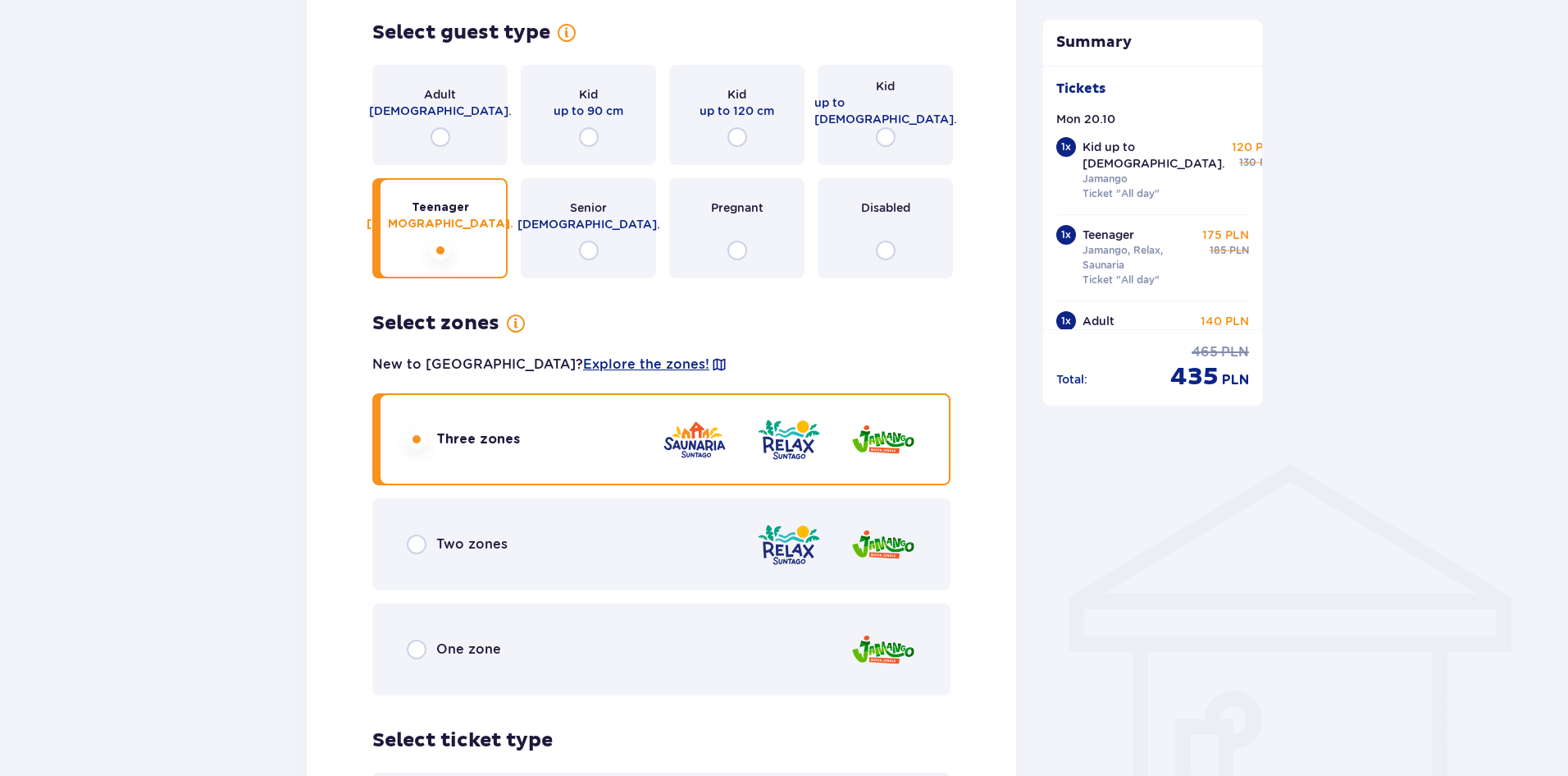
scroll to position [892, 0]
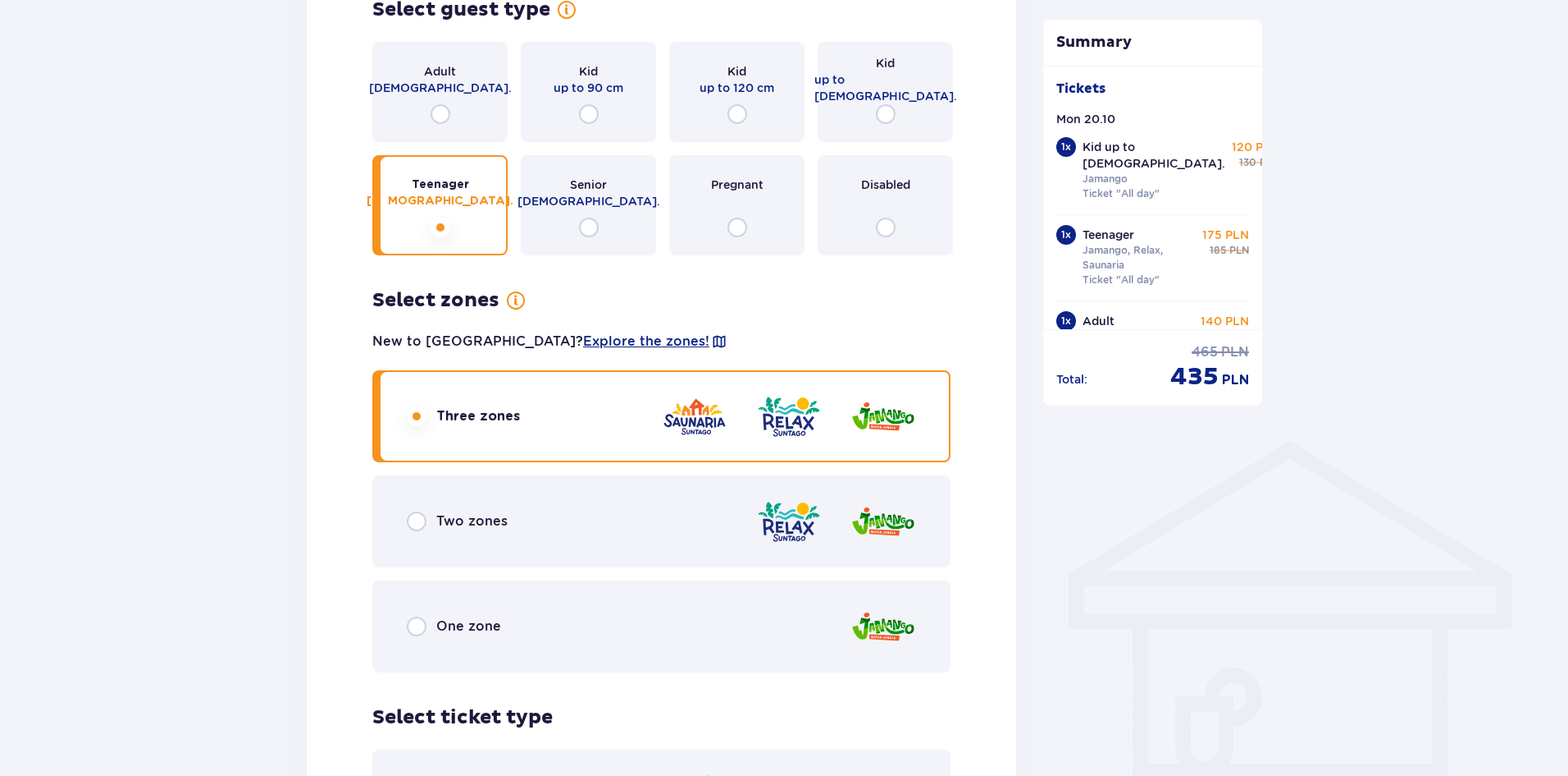
click at [427, 617] on div "One zone" at bounding box center [454, 626] width 94 height 20
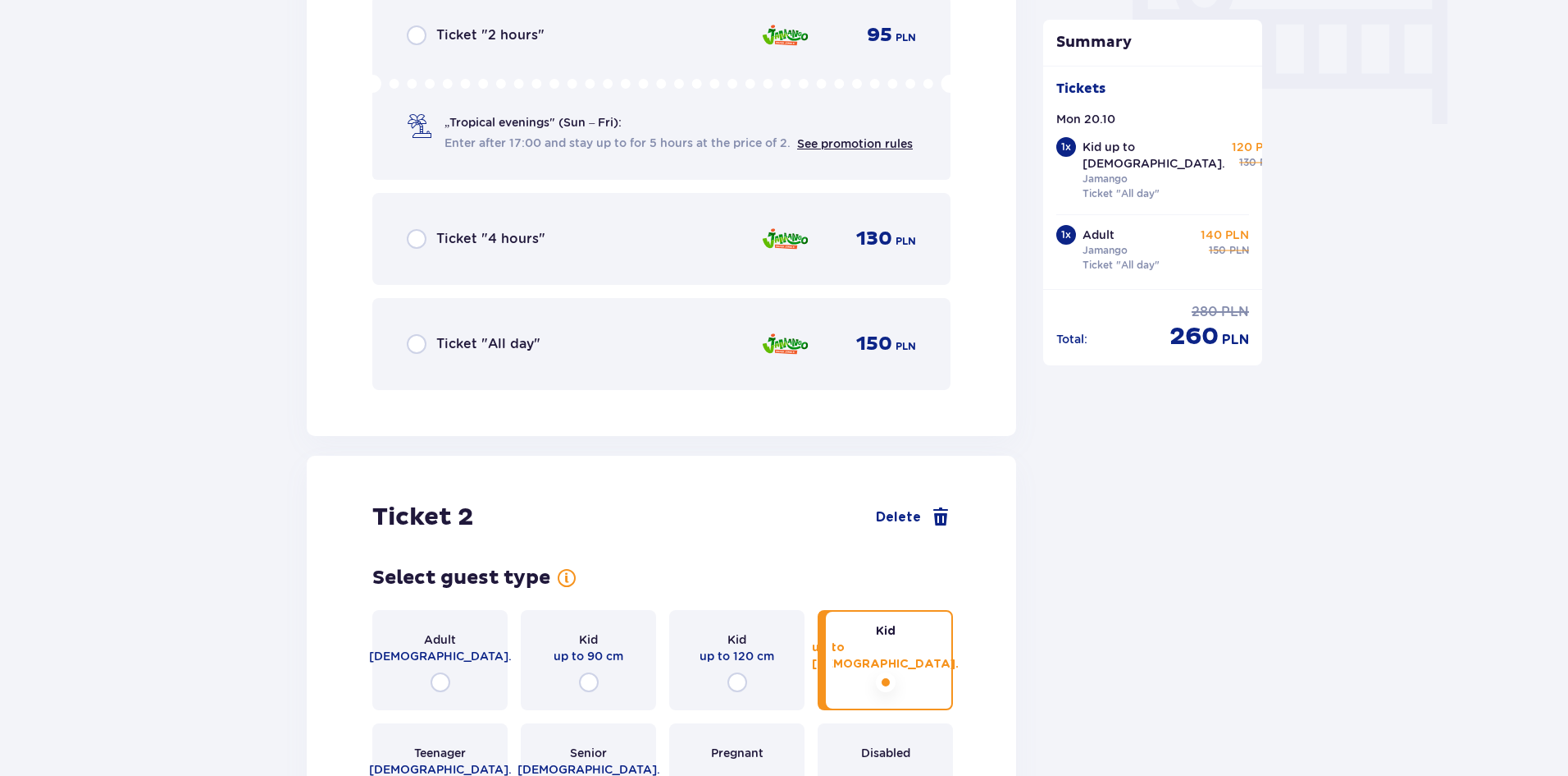
click at [438, 335] on span "Ticket "All day"" at bounding box center [488, 344] width 104 height 18
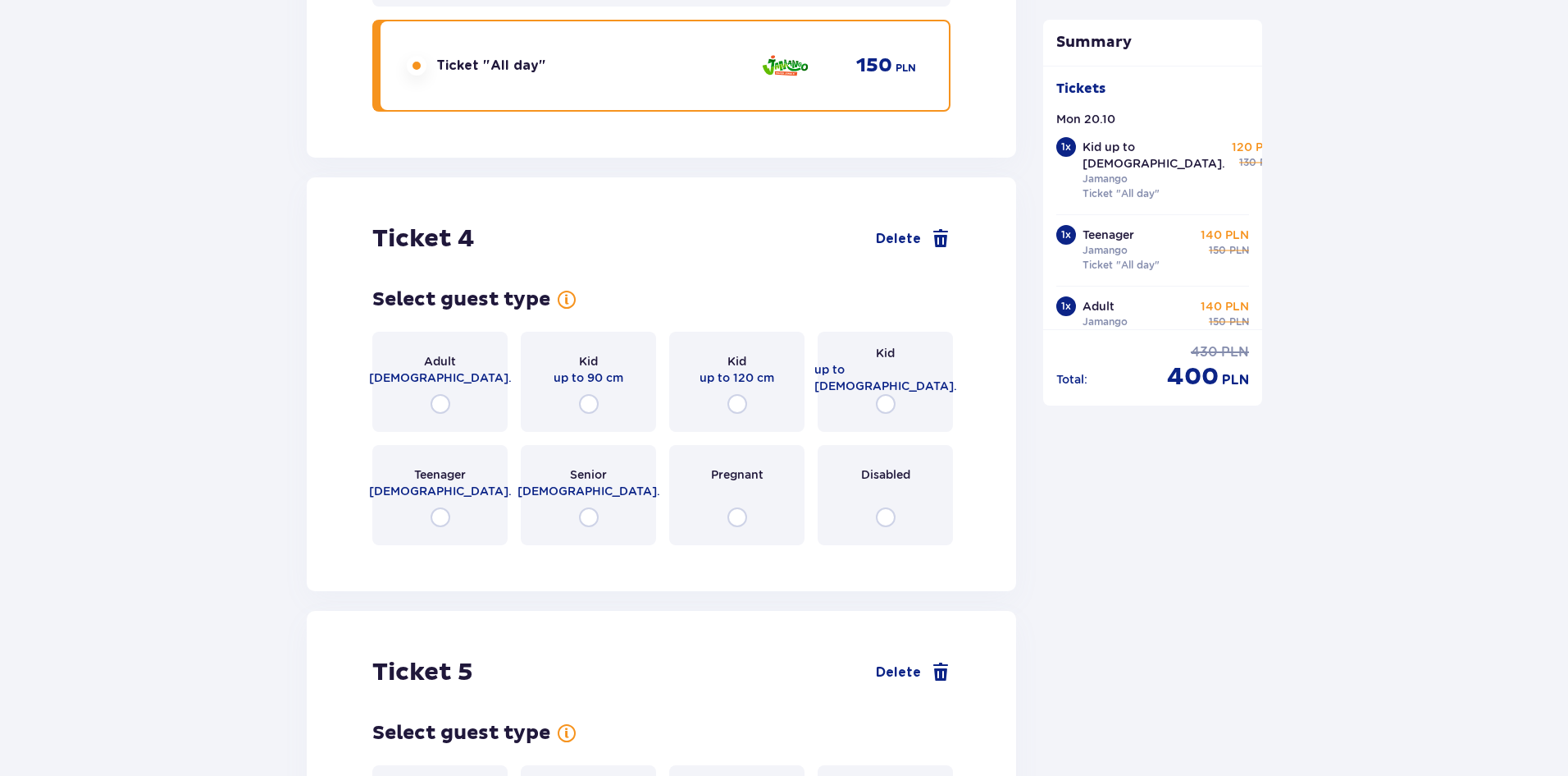
scroll to position [4362, 0]
click at [445, 391] on input "radio" at bounding box center [441, 401] width 20 height 20
radio input "true"
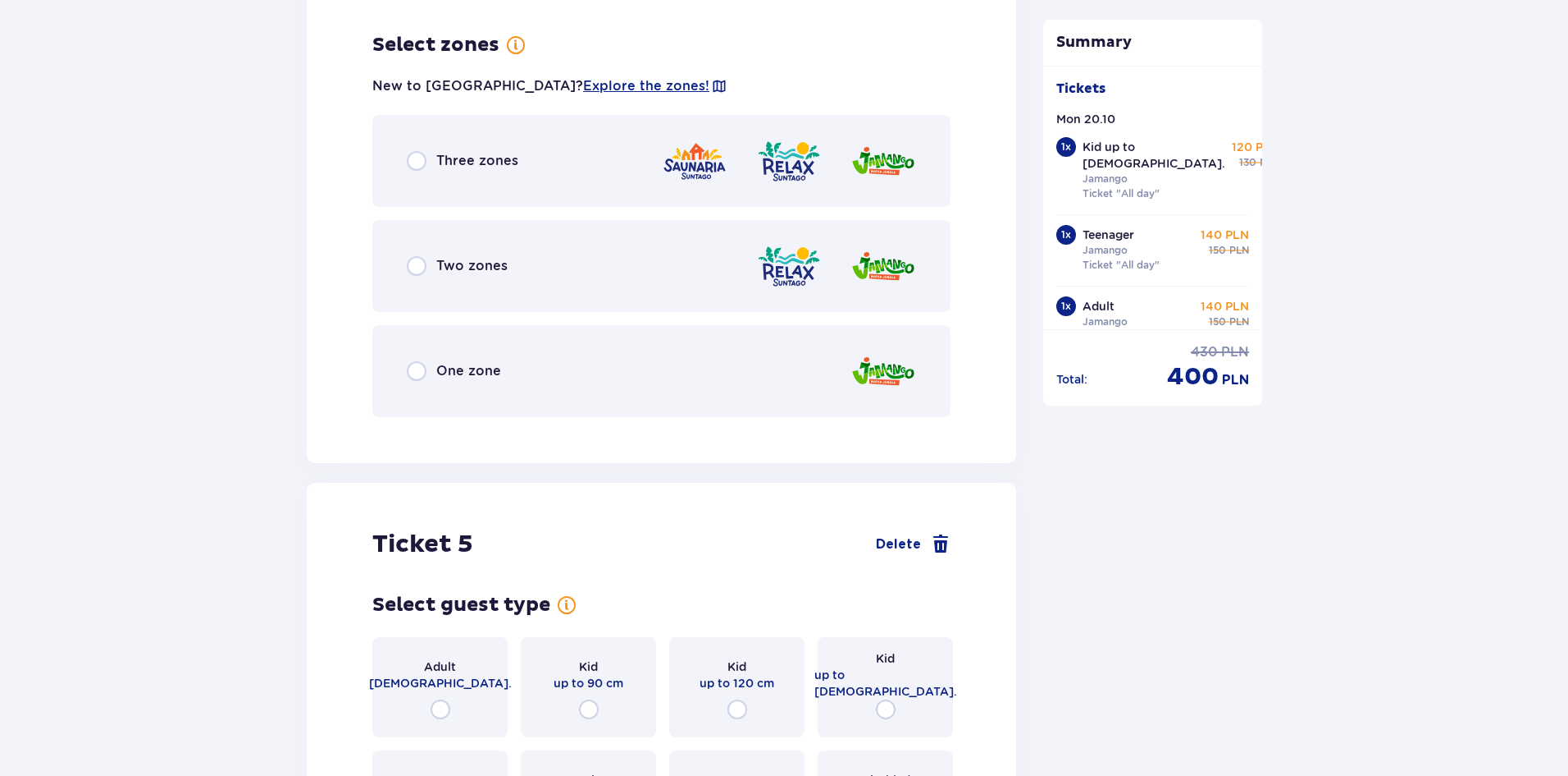
click at [426, 361] on input "radio" at bounding box center [417, 371] width 20 height 20
radio input "true"
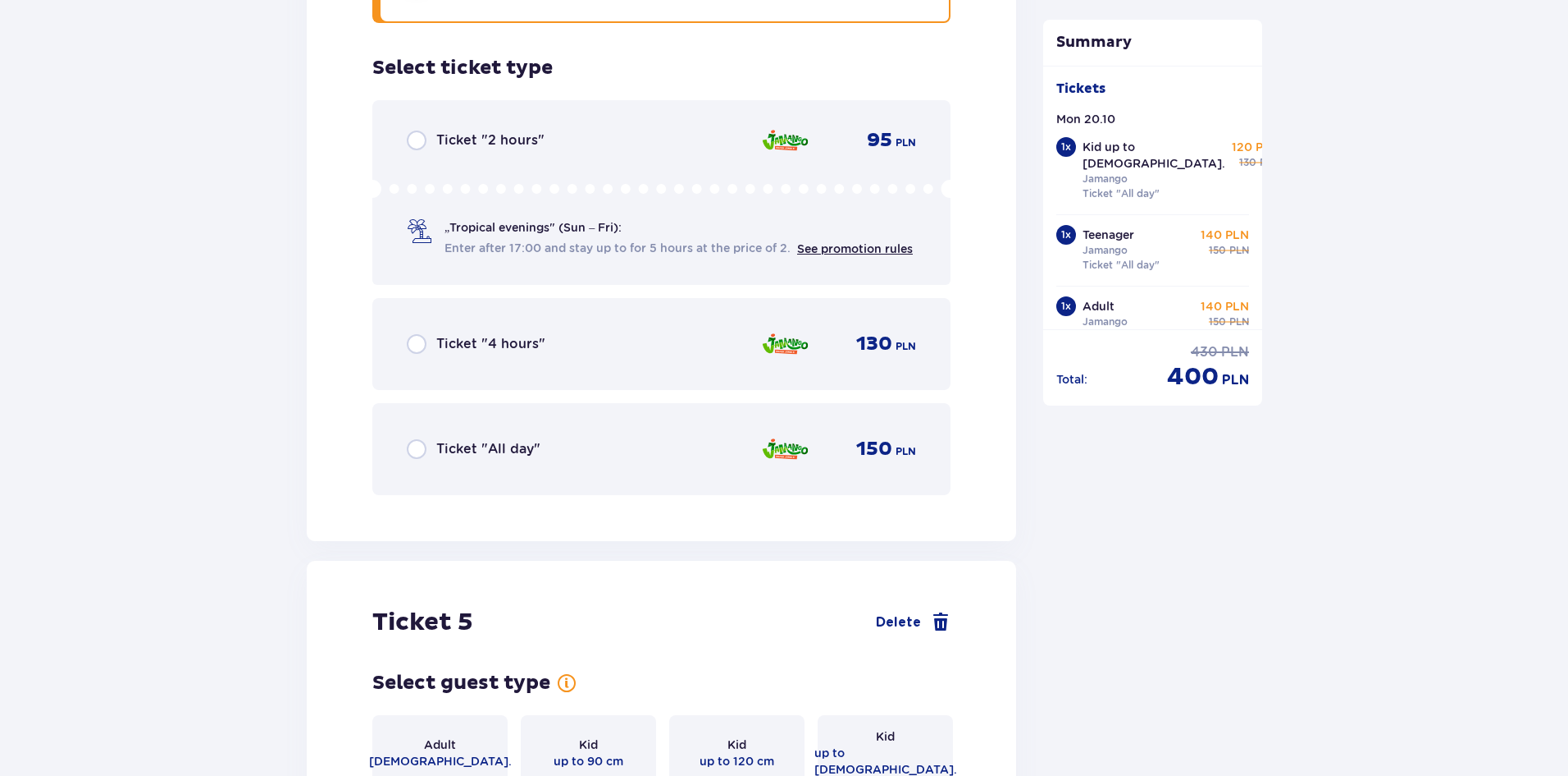
scroll to position [5322, 0]
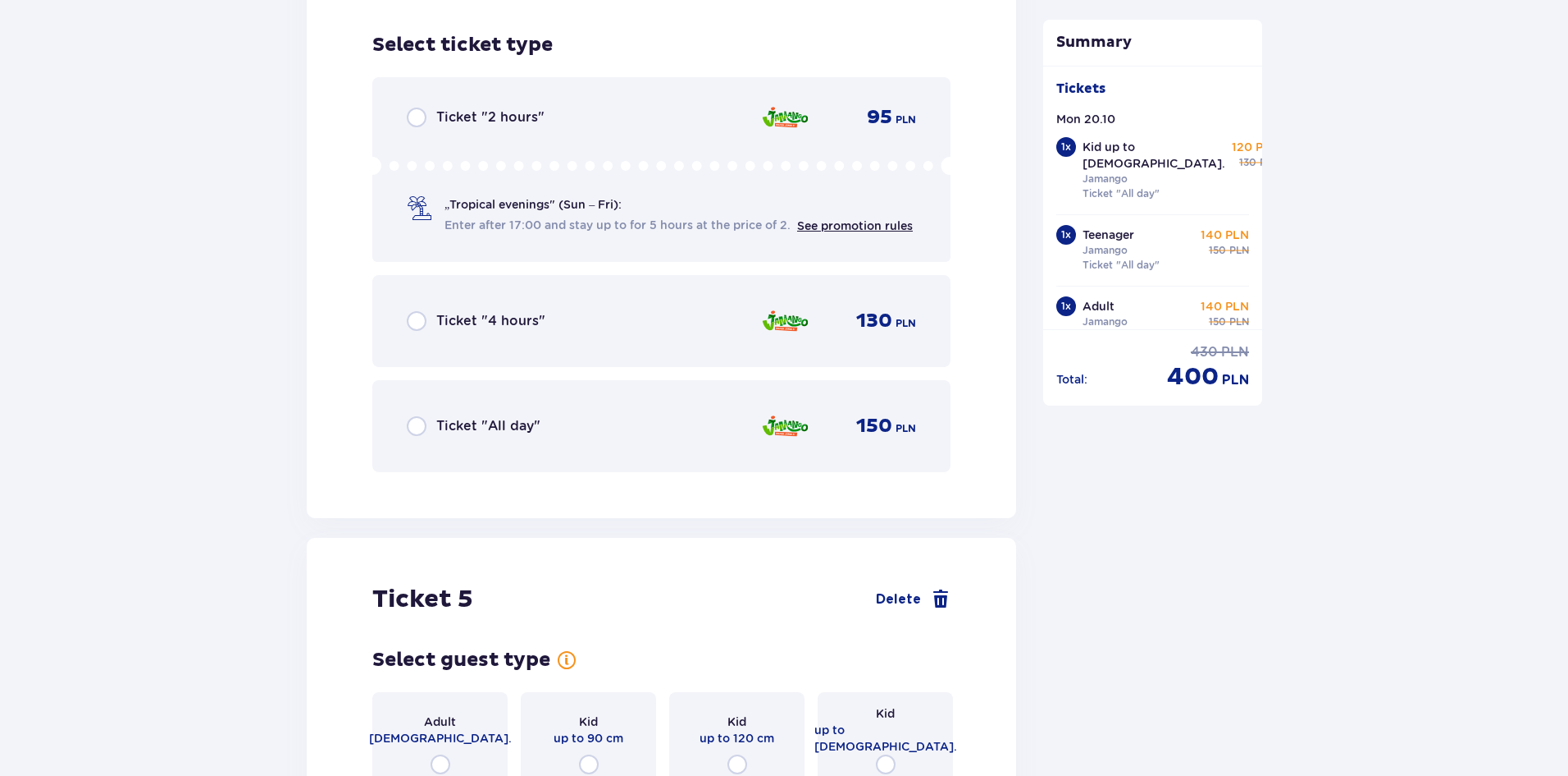
click at [416, 416] on input "radio" at bounding box center [417, 426] width 20 height 20
radio input "true"
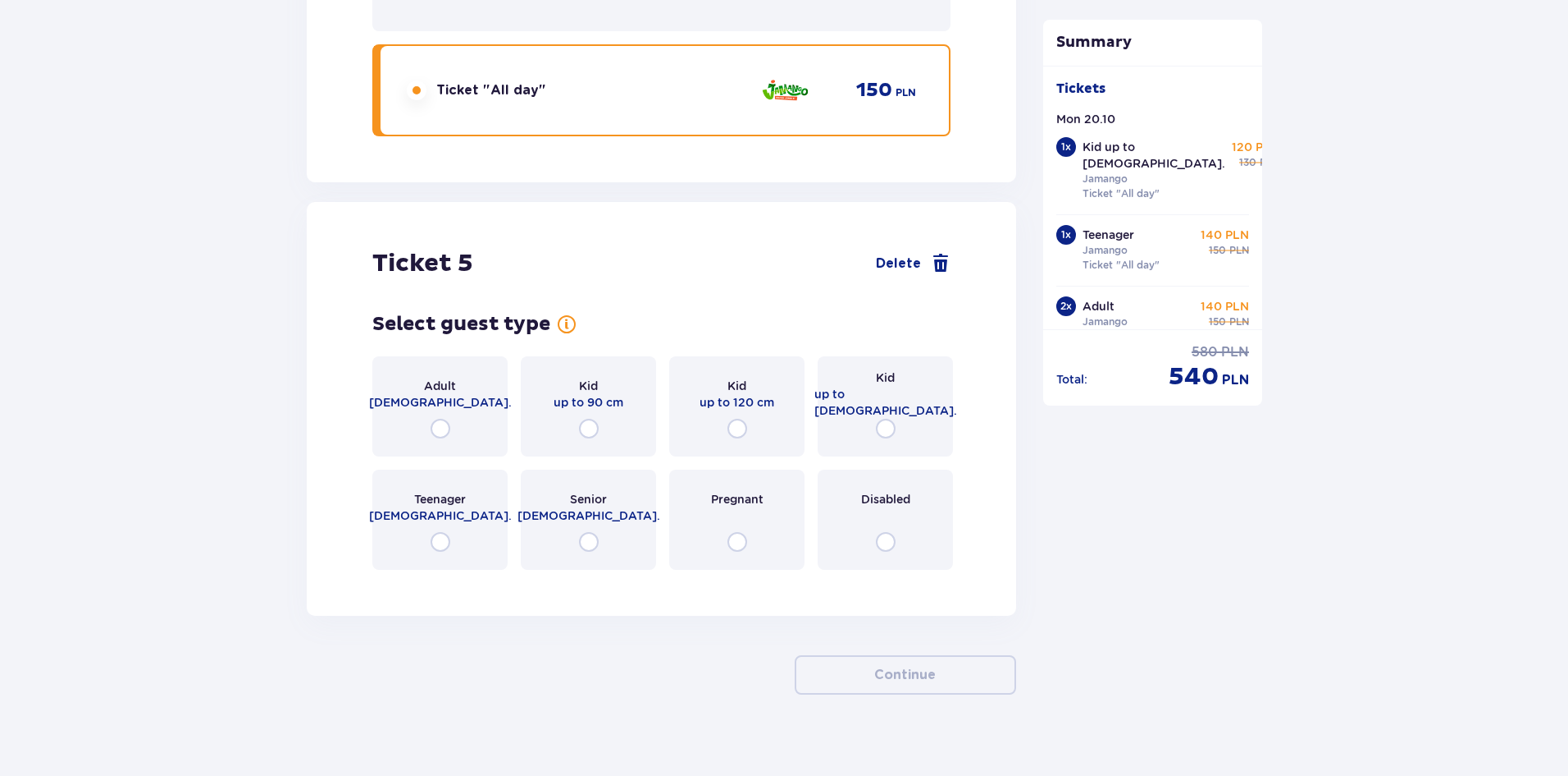
scroll to position [5661, 0]
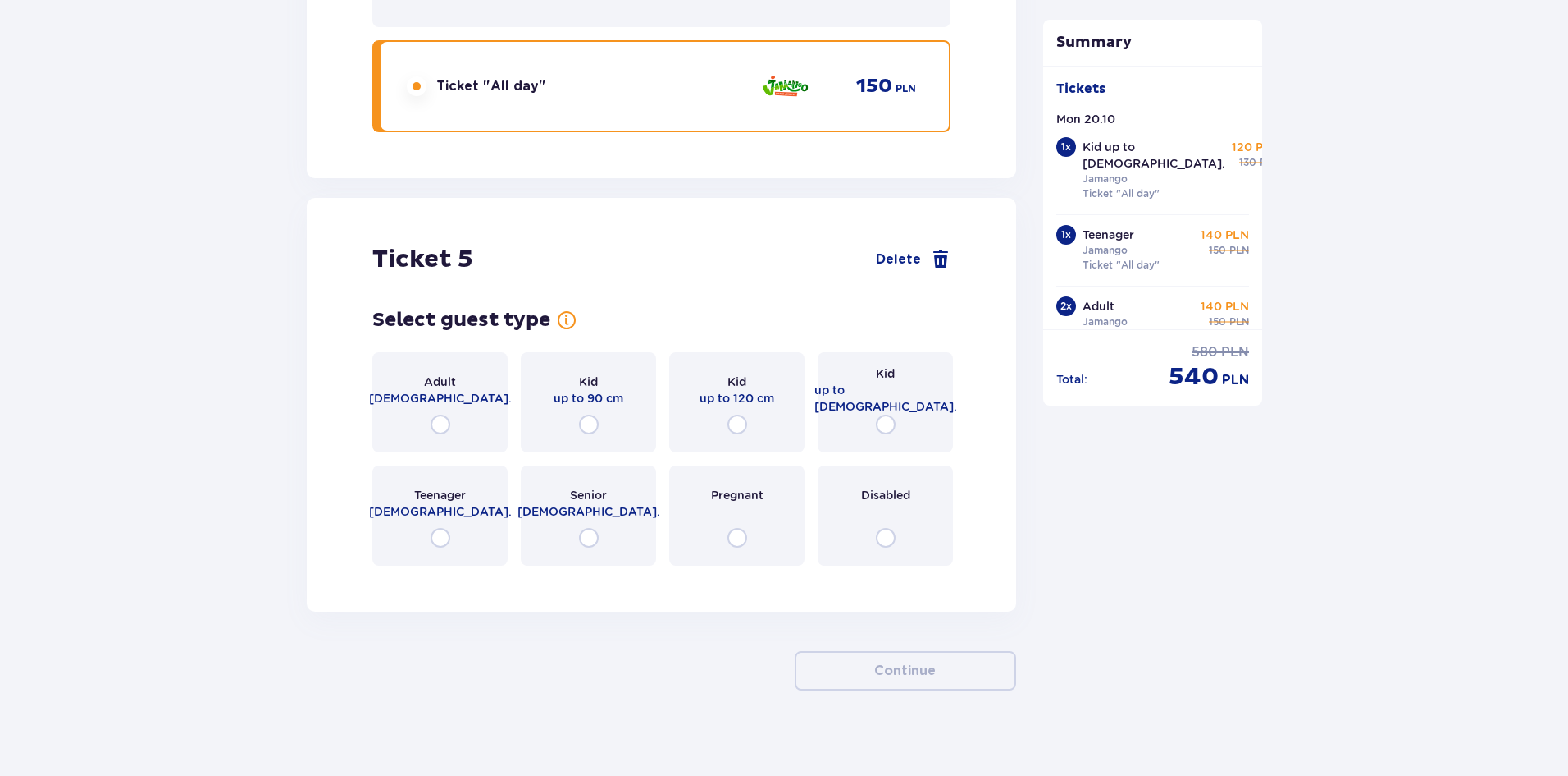
click at [465, 527] on div "Teenager 16 - 18 y.o." at bounding box center [440, 515] width 135 height 100
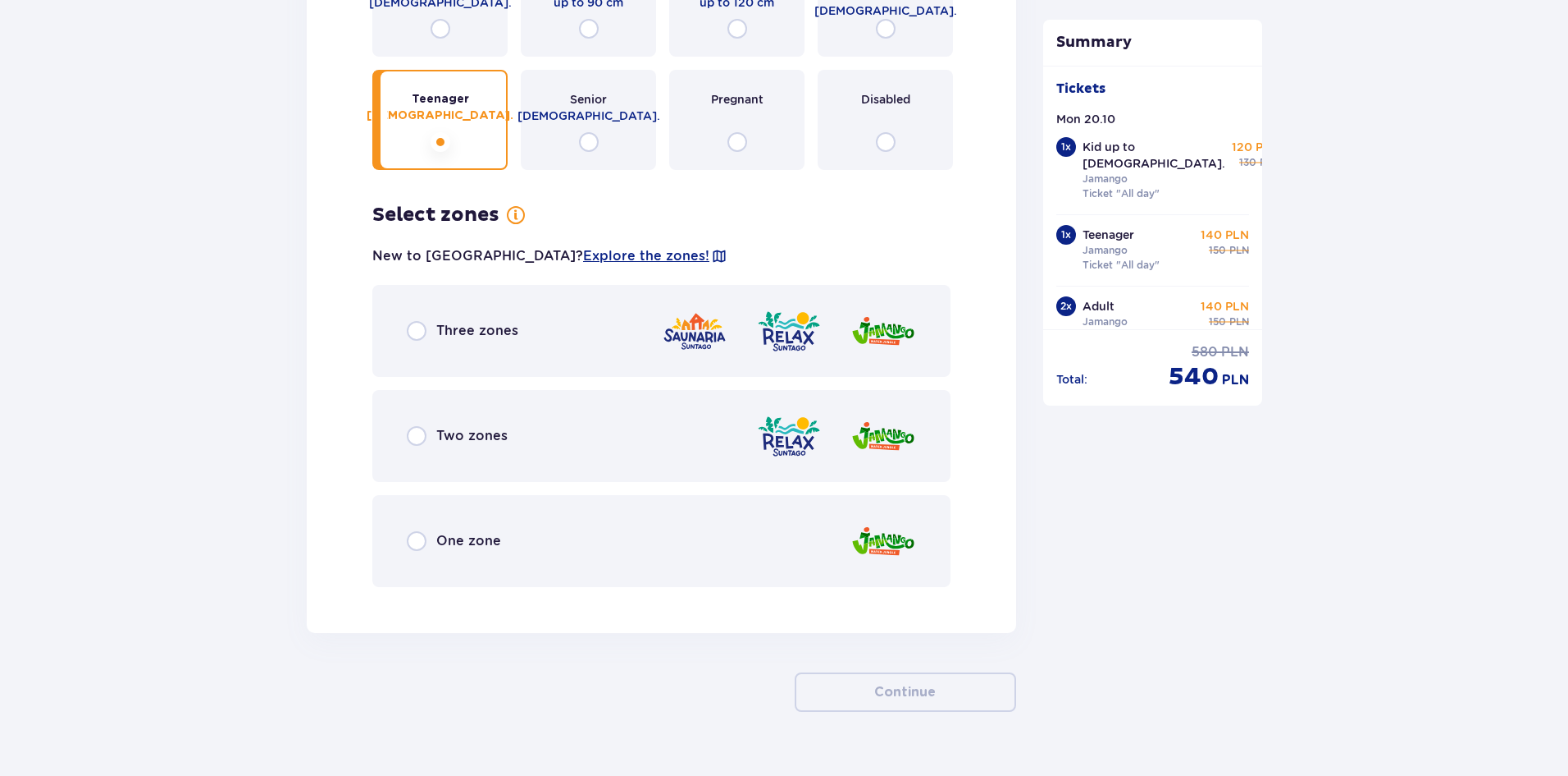
scroll to position [6078, 0]
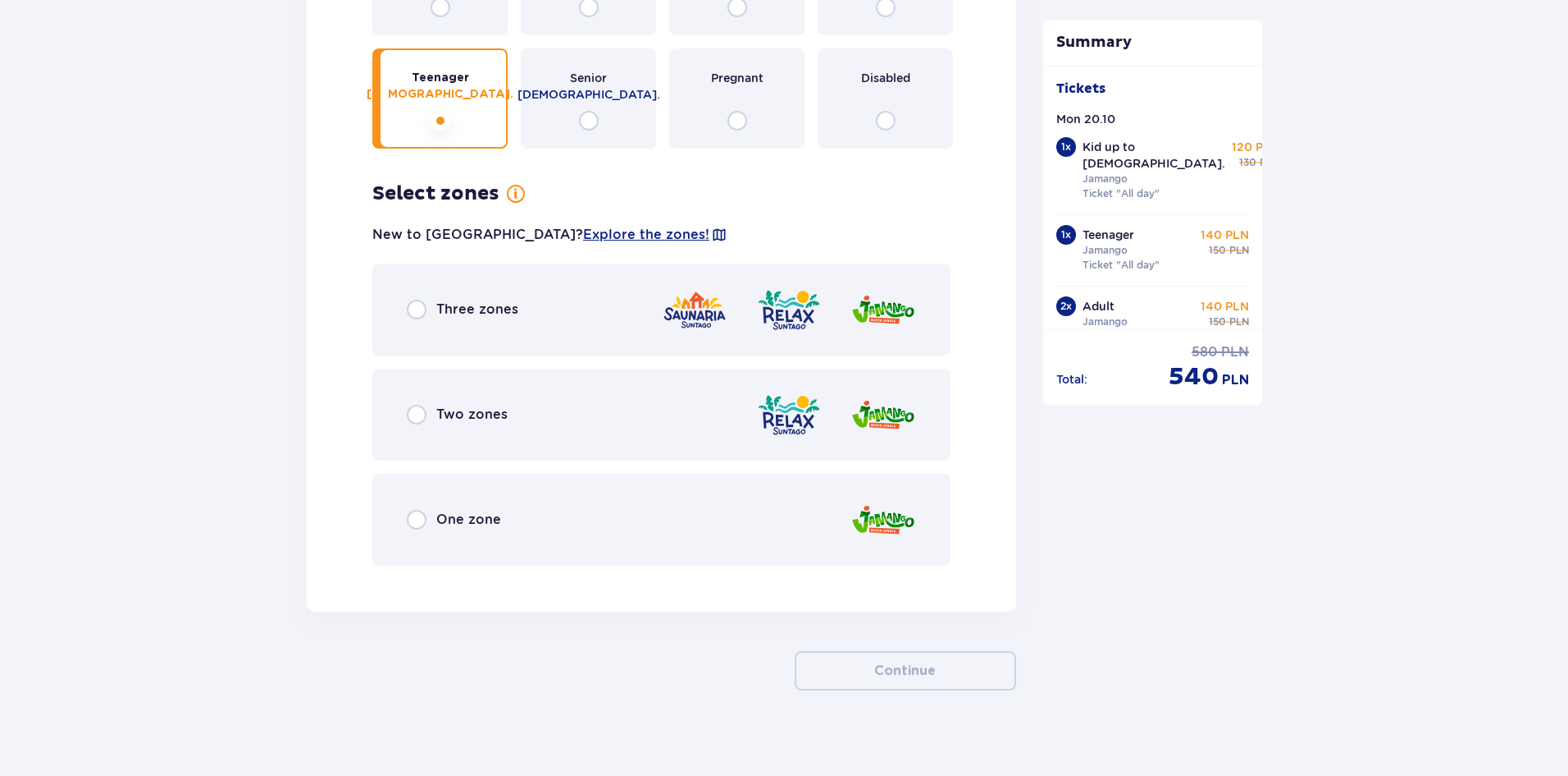
click at [435, 510] on div "One zone" at bounding box center [454, 519] width 94 height 20
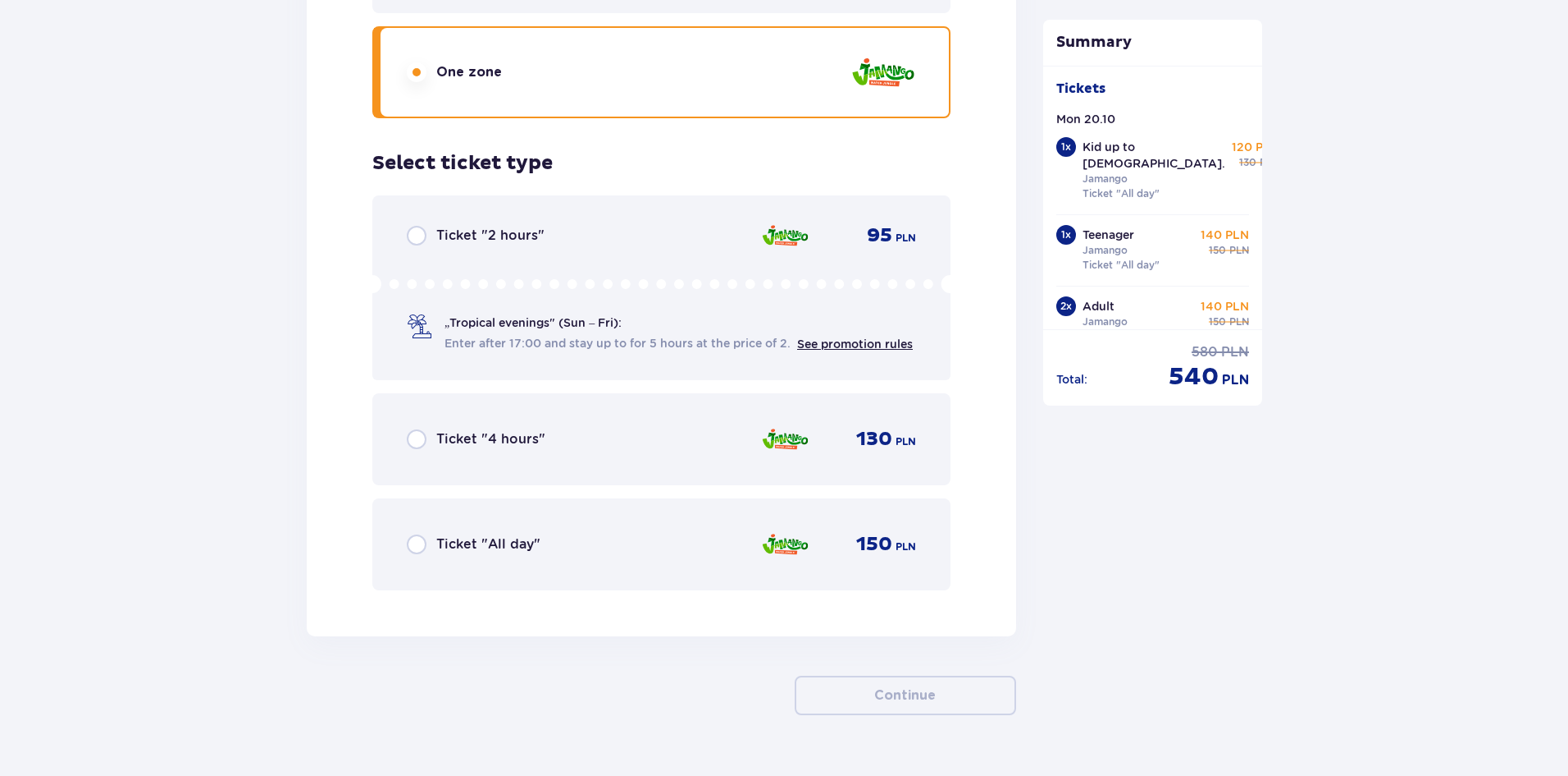
scroll to position [6550, 0]
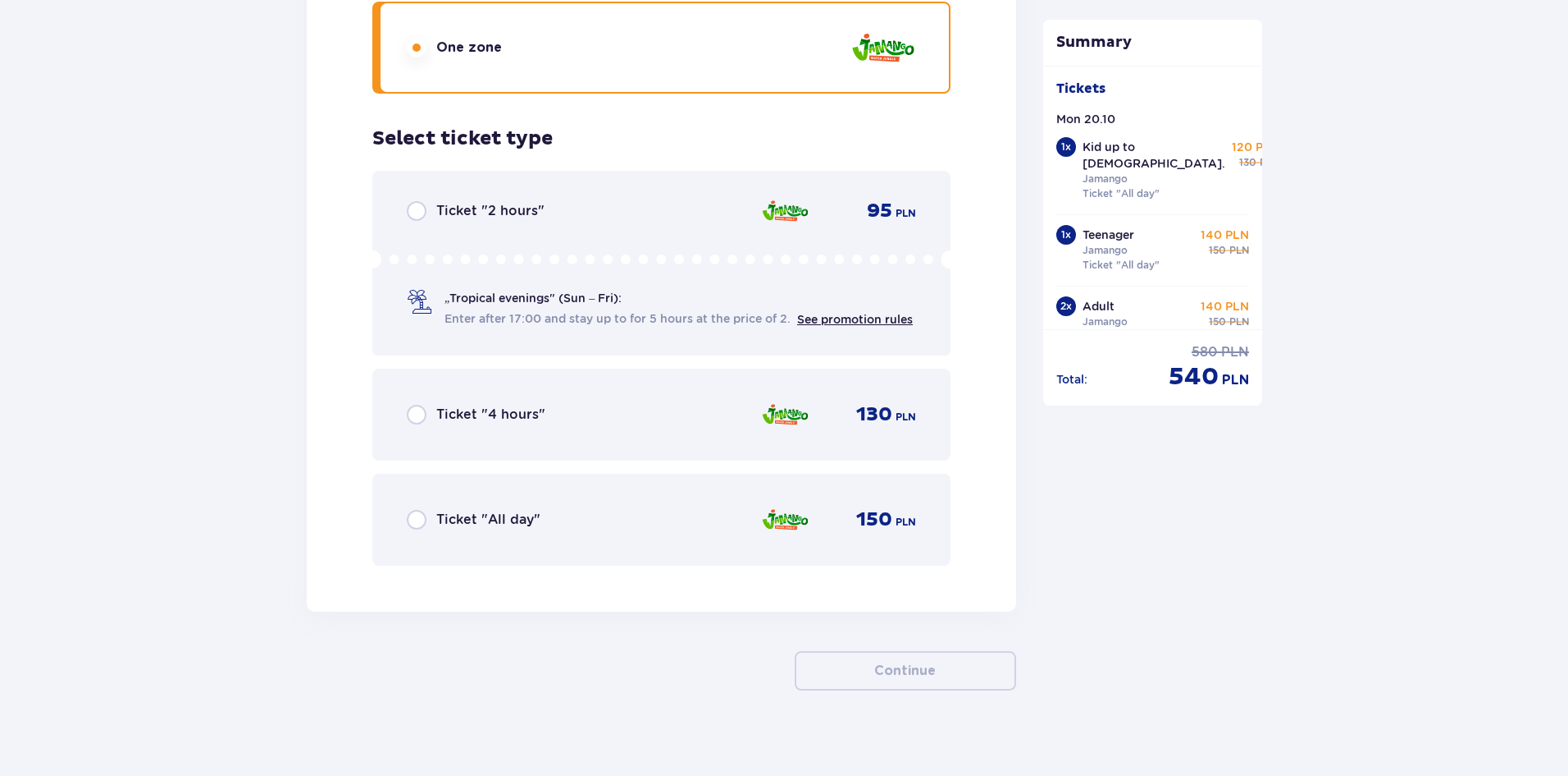
click at [435, 510] on div "Ticket "All day"" at bounding box center [474, 519] width 134 height 20
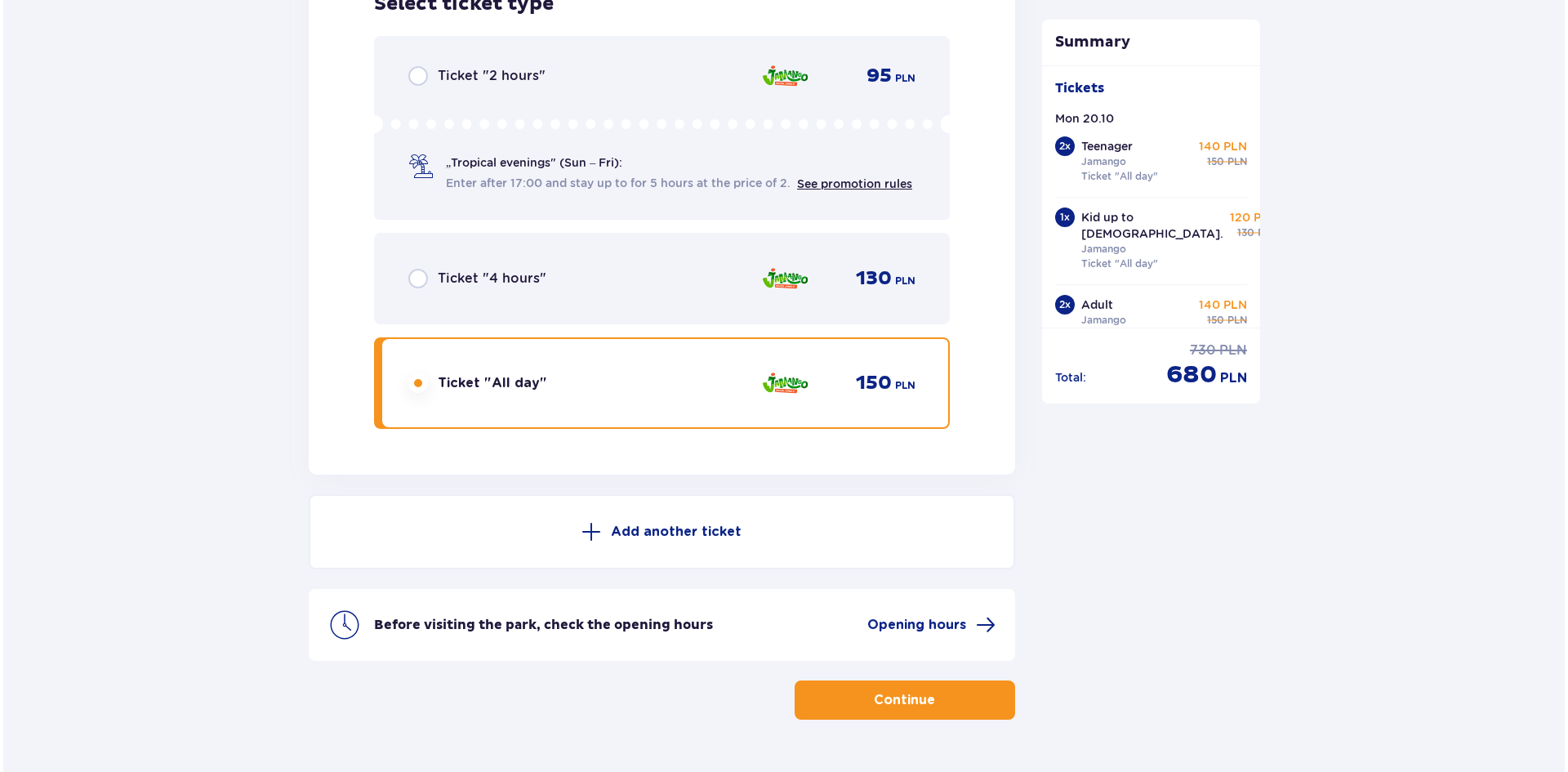
scroll to position [6683, 0]
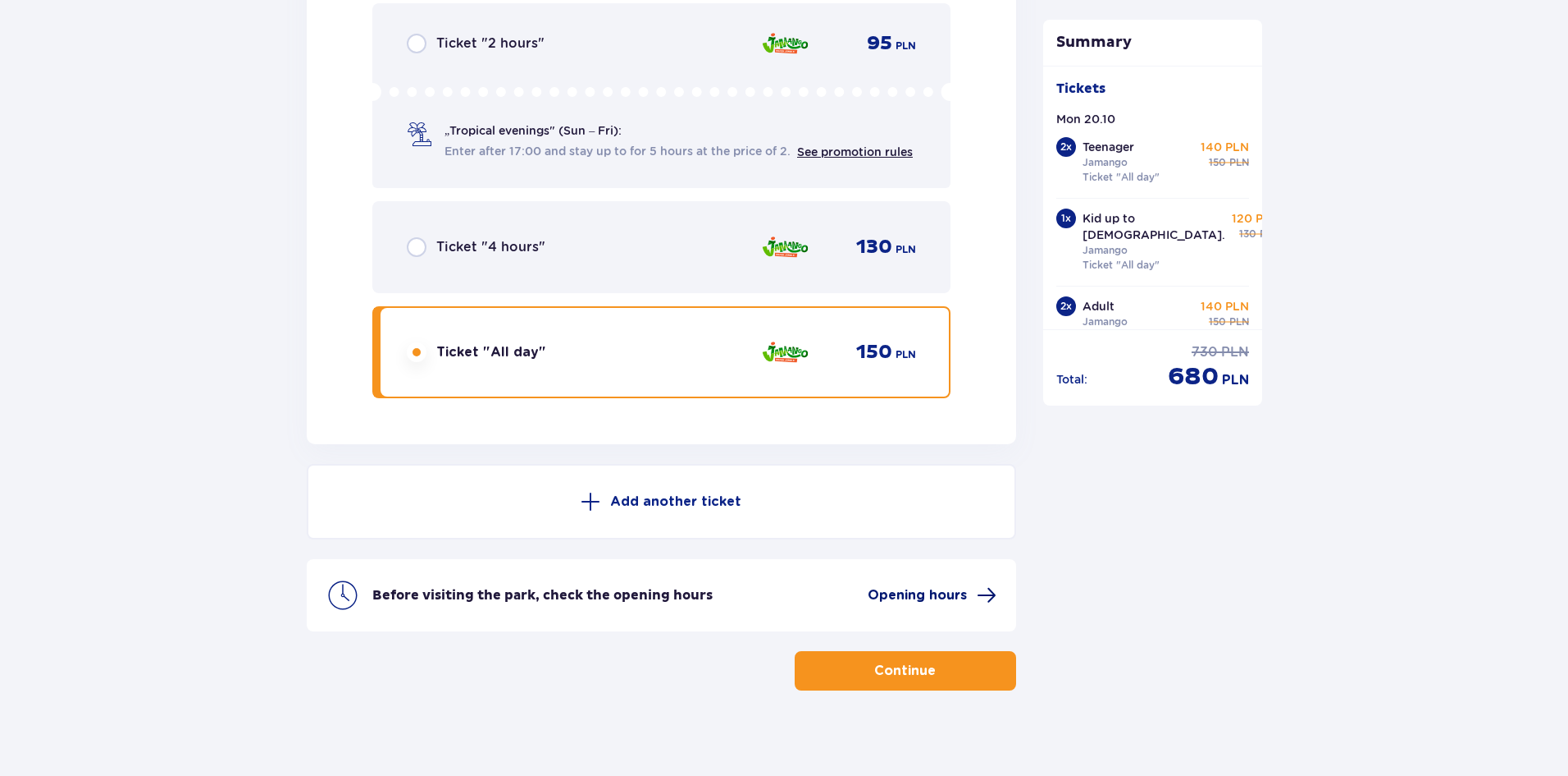
click at [910, 586] on span "Opening hours" at bounding box center [917, 595] width 99 height 18
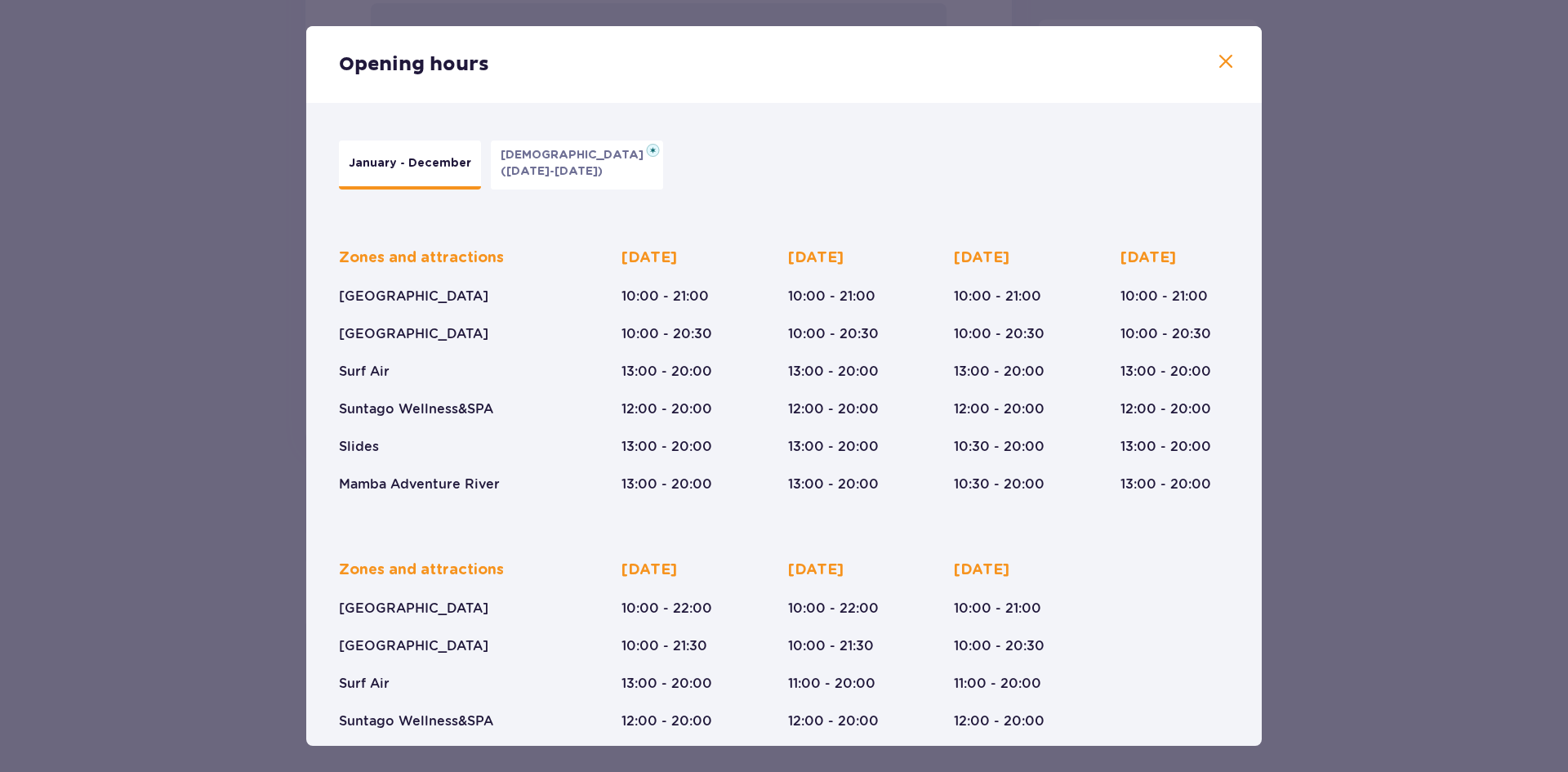
click at [1216, 63] on span at bounding box center [1226, 62] width 20 height 19
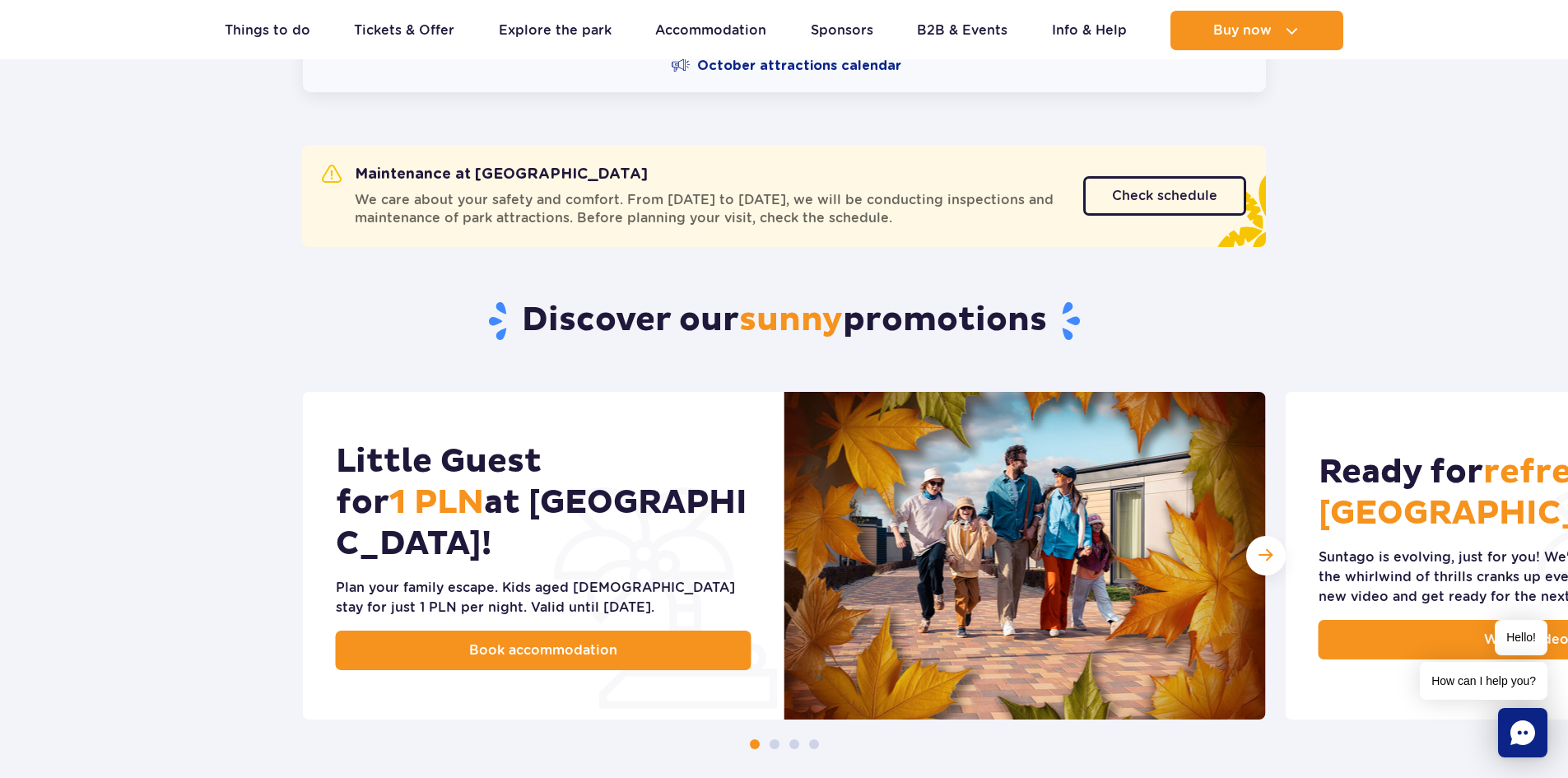
scroll to position [740, 0]
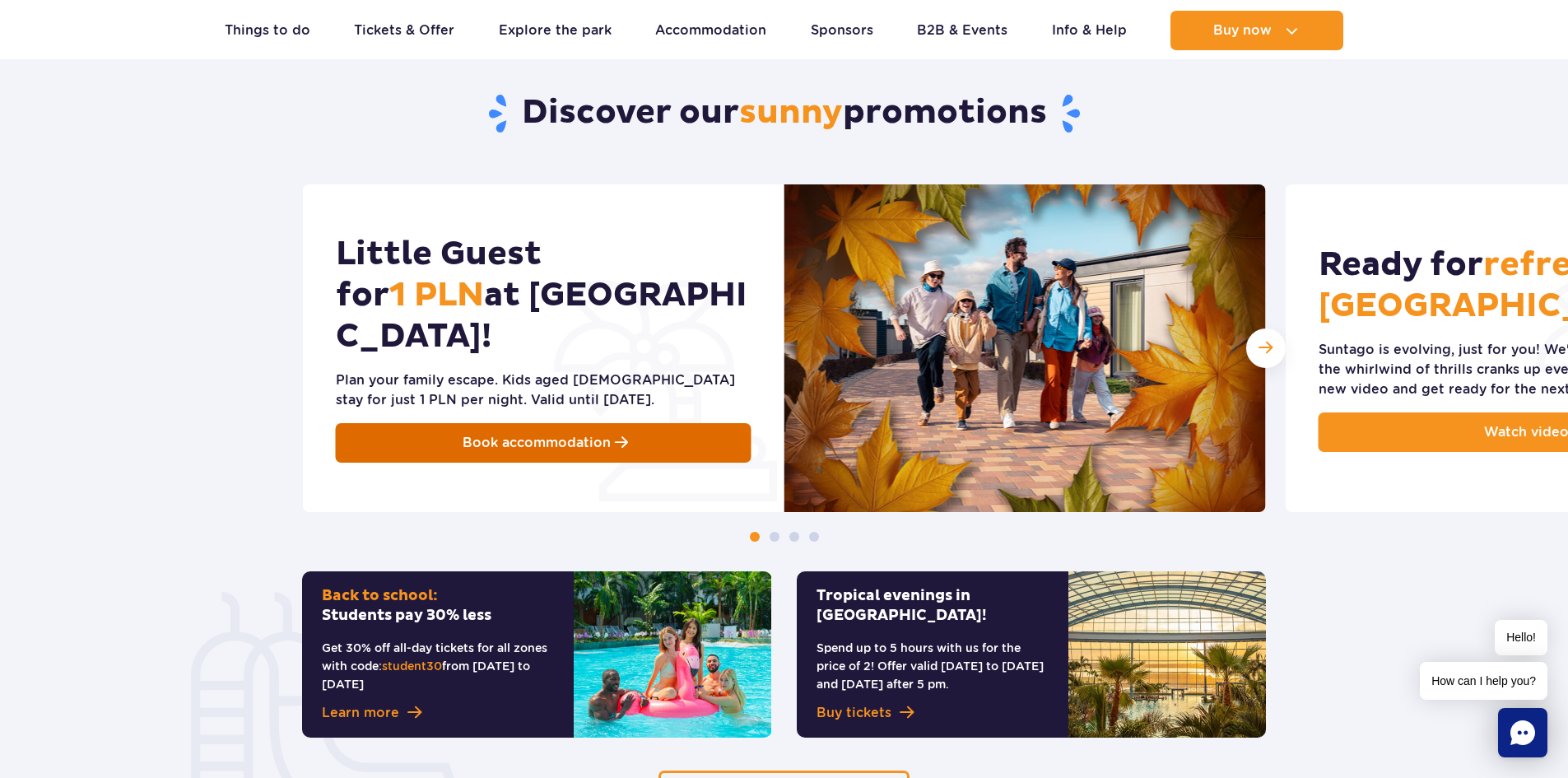
click at [648, 436] on link "Book accommodation" at bounding box center [543, 443] width 415 height 39
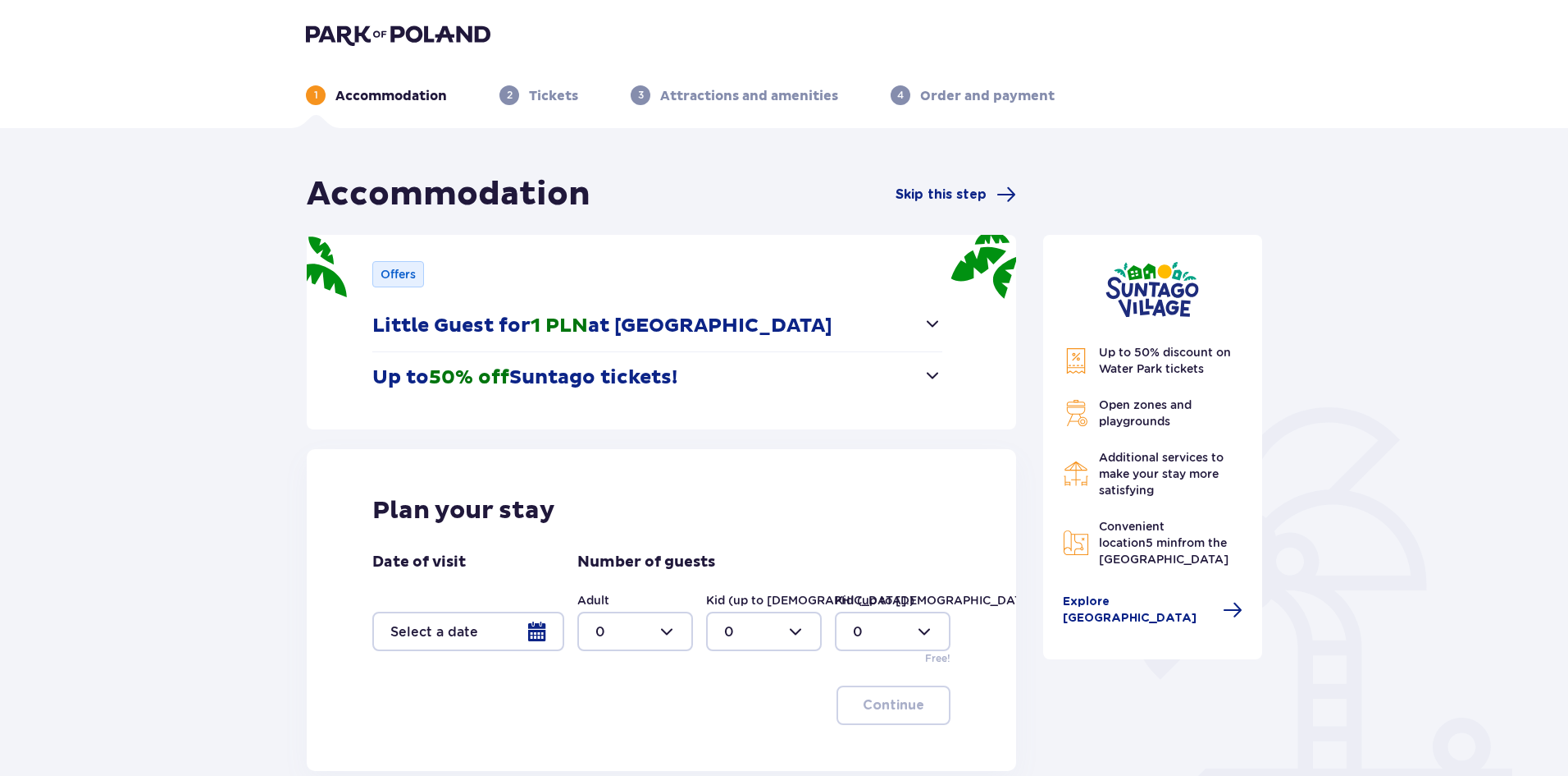
click at [937, 322] on span "button" at bounding box center [932, 323] width 20 height 20
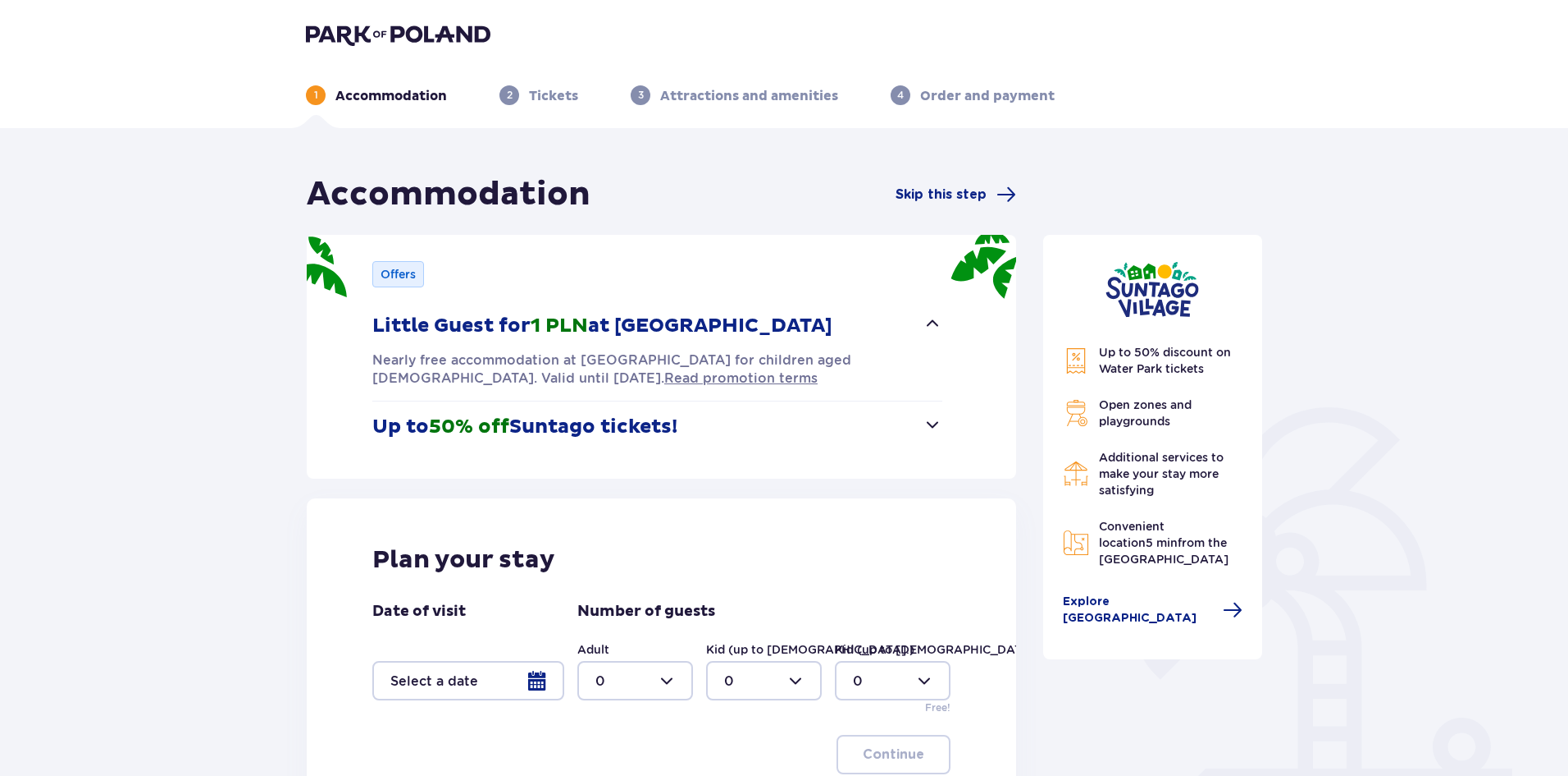
click at [937, 322] on span "button" at bounding box center [932, 323] width 20 height 20
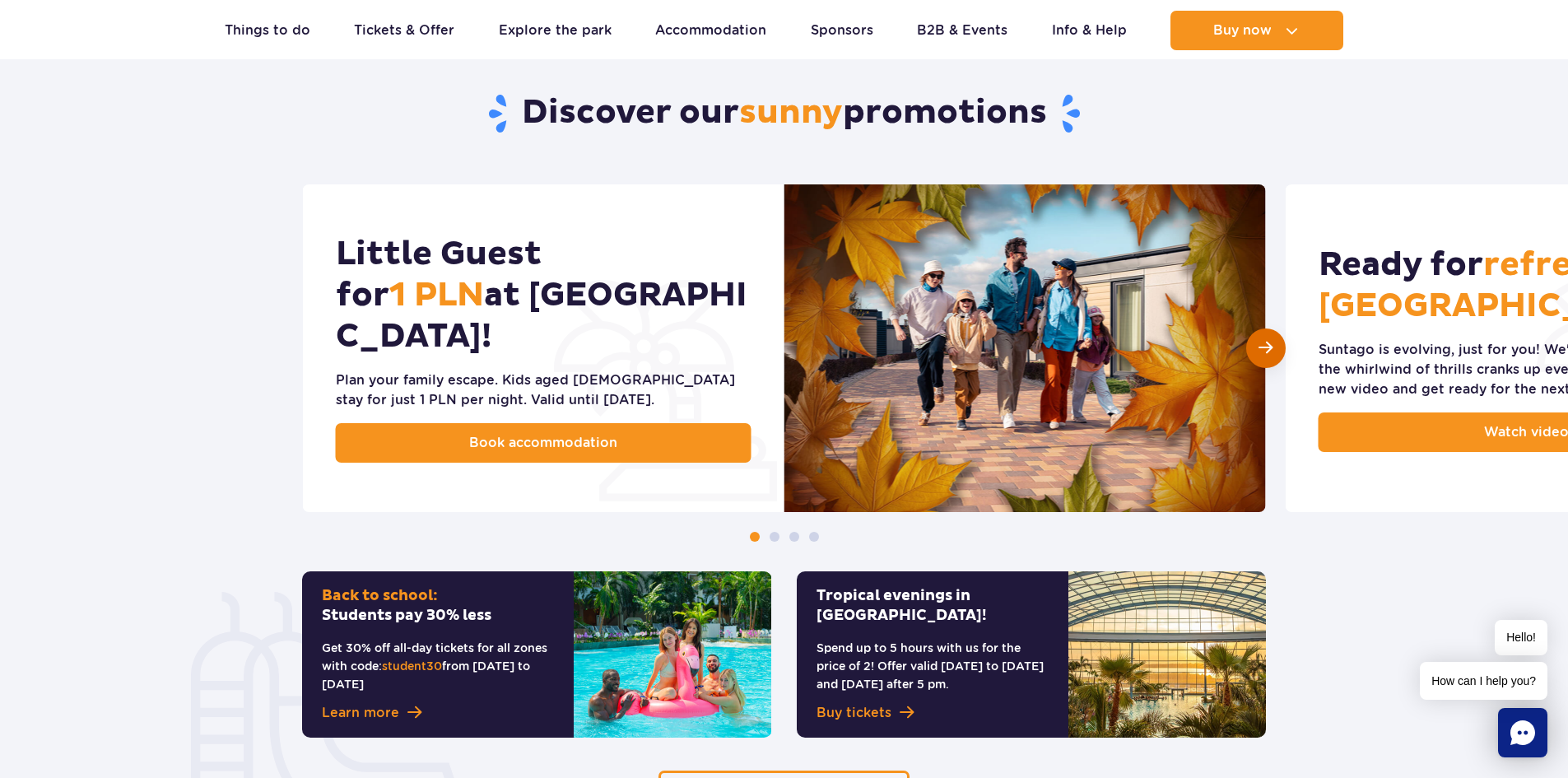
click at [1269, 354] on span "Next slide" at bounding box center [1266, 347] width 14 height 16
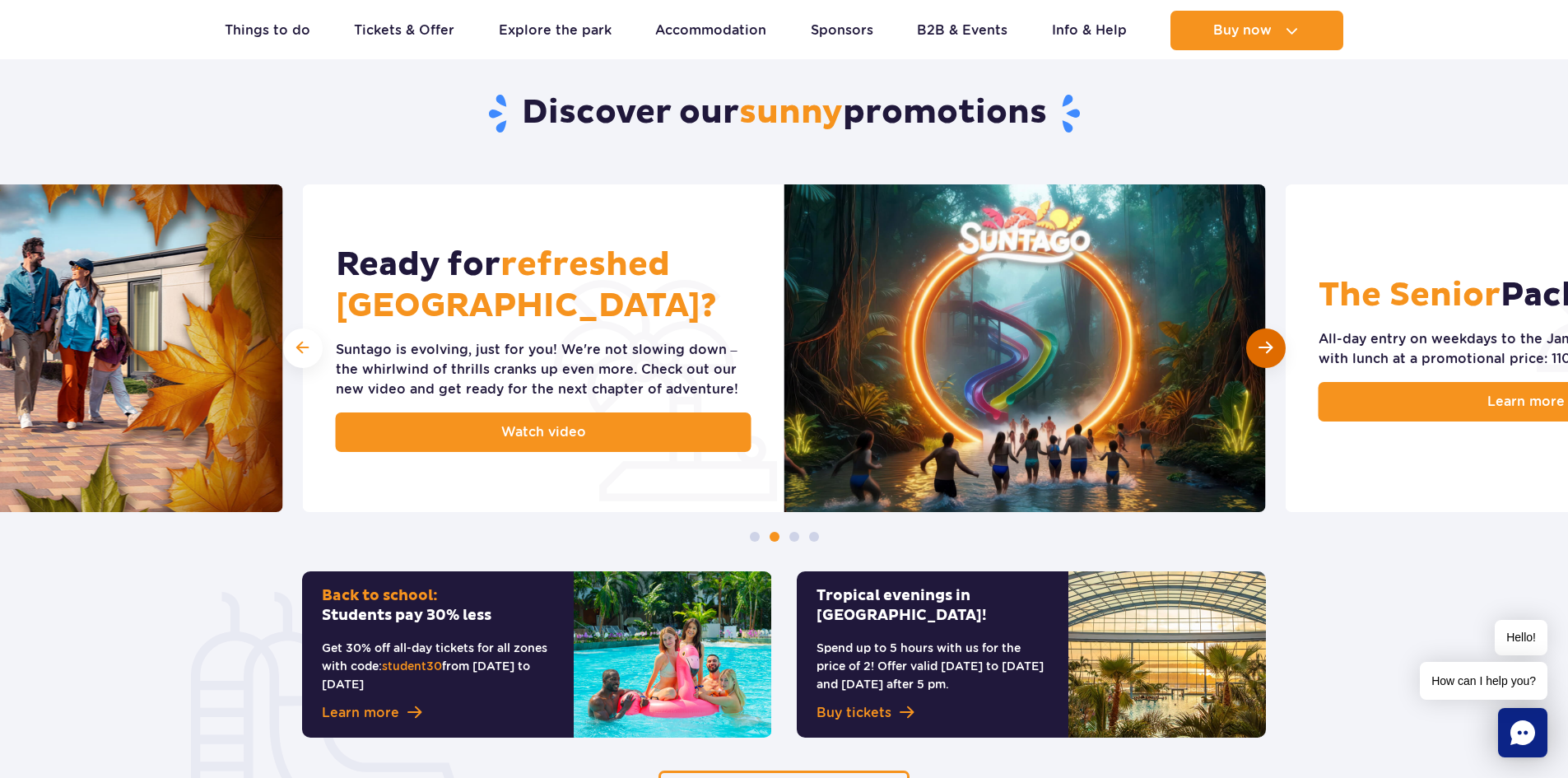
click at [1269, 354] on span "Next slide" at bounding box center [1266, 347] width 14 height 16
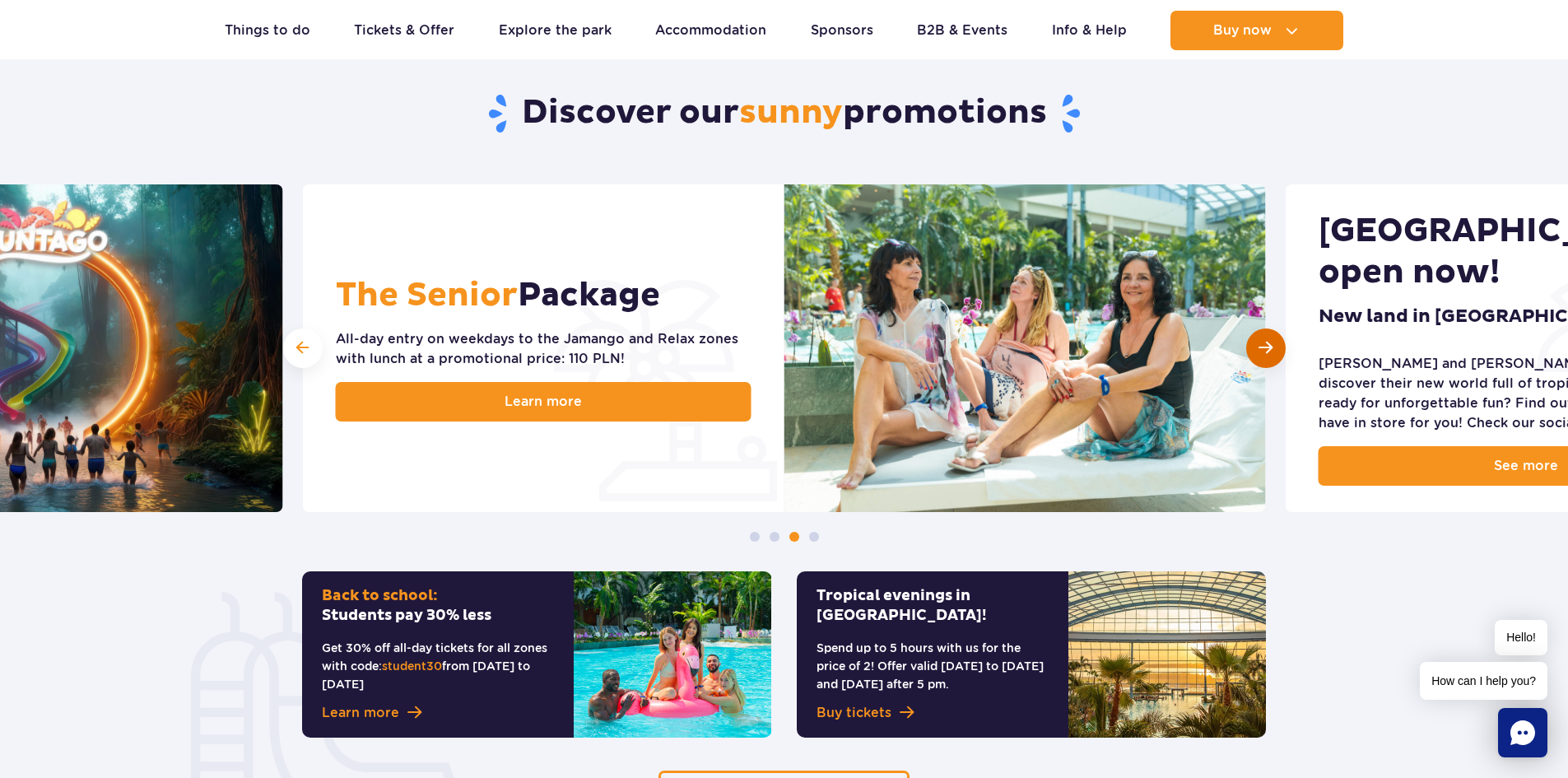
click at [1269, 354] on span "Next slide" at bounding box center [1266, 347] width 14 height 16
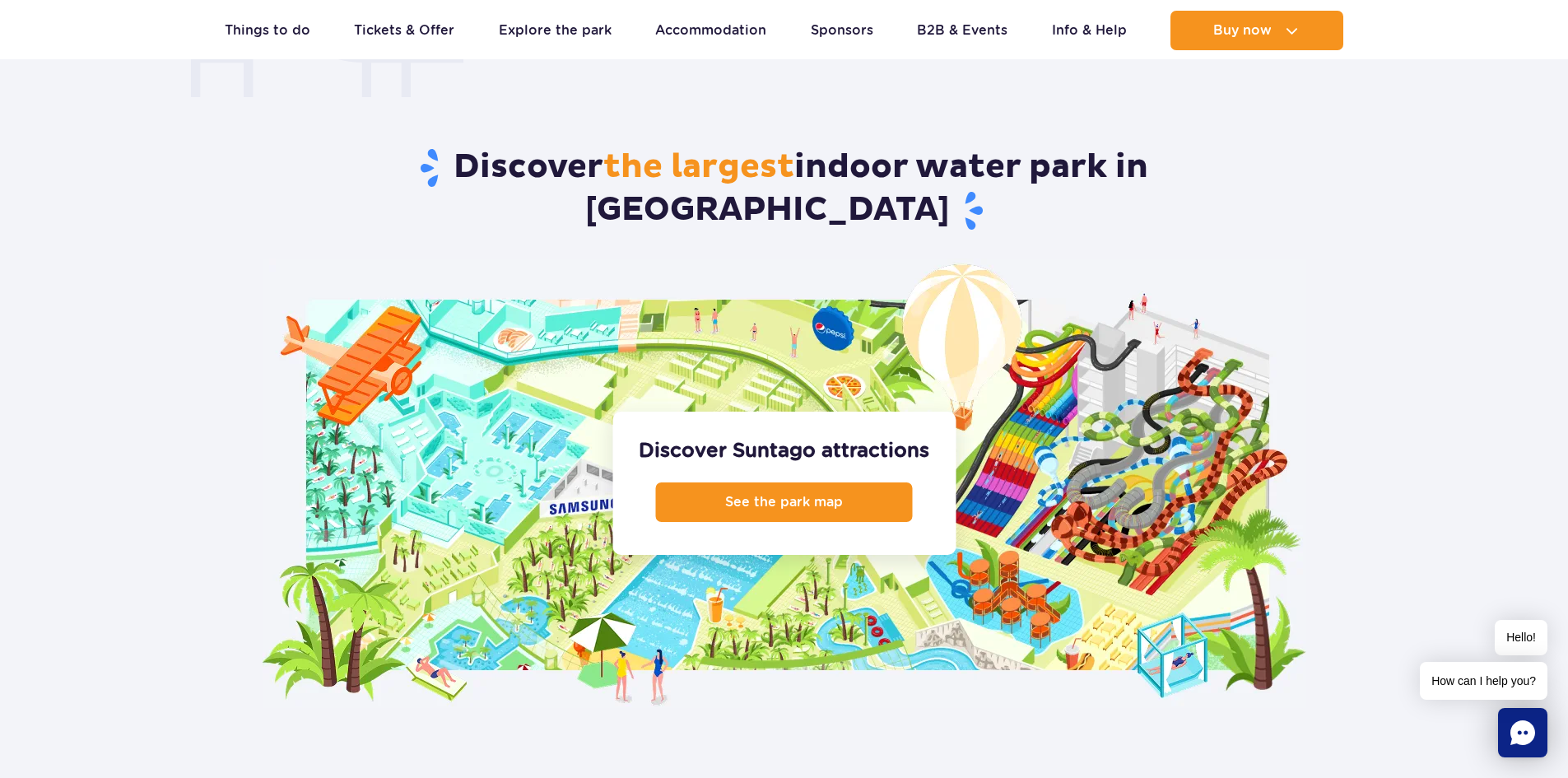
scroll to position [1563, 0]
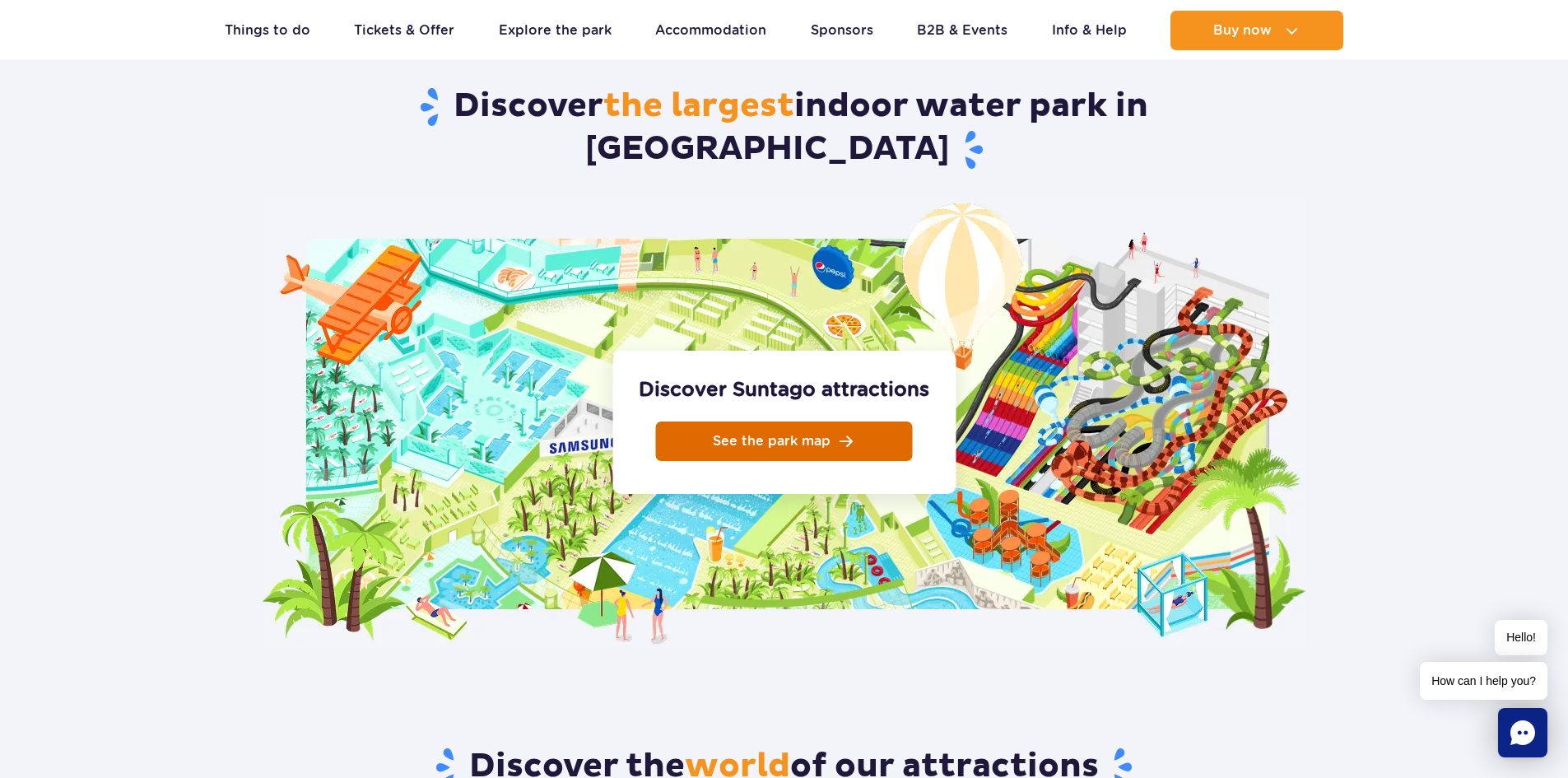
click at [865, 422] on link "See the park map" at bounding box center [784, 441] width 256 height 39
